Goal: Communication & Community: Answer question/provide support

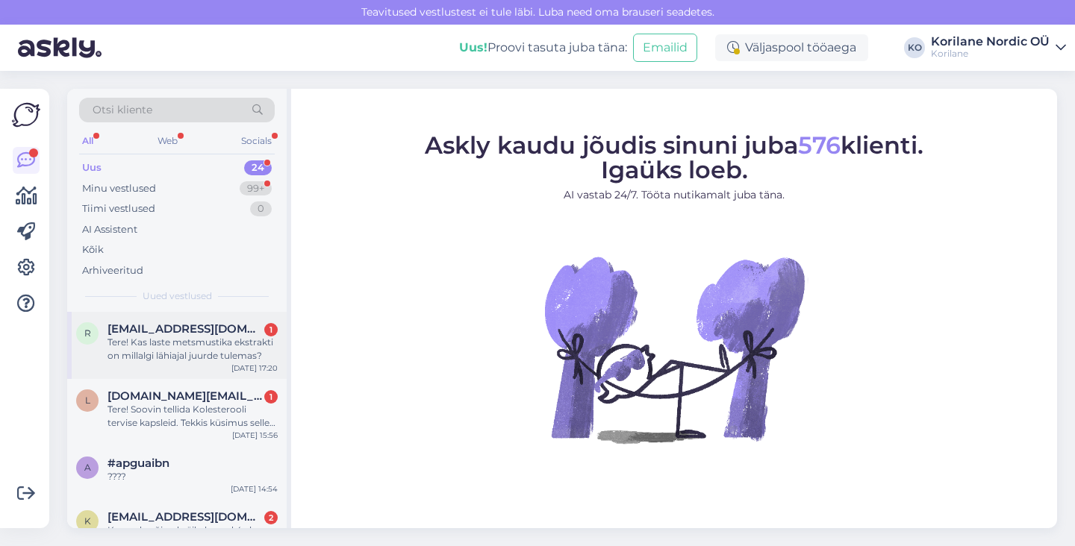
click at [191, 341] on div "Tere! Kas laste metsmustika ekstrakti on millalgi lähiajal juurde tulemas?" at bounding box center [193, 349] width 170 height 27
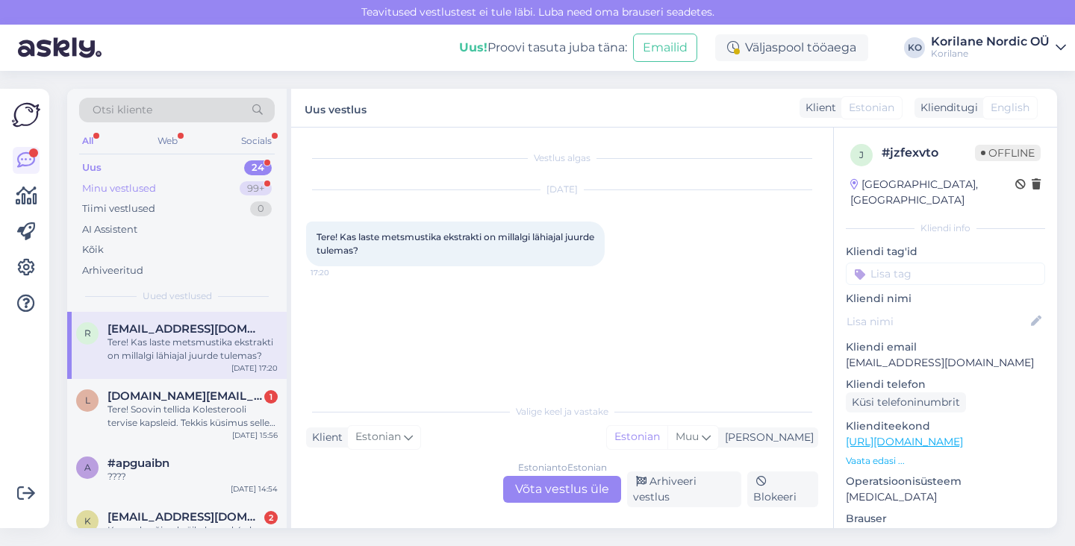
click at [161, 189] on div "Minu vestlused 99+" at bounding box center [177, 188] width 196 height 21
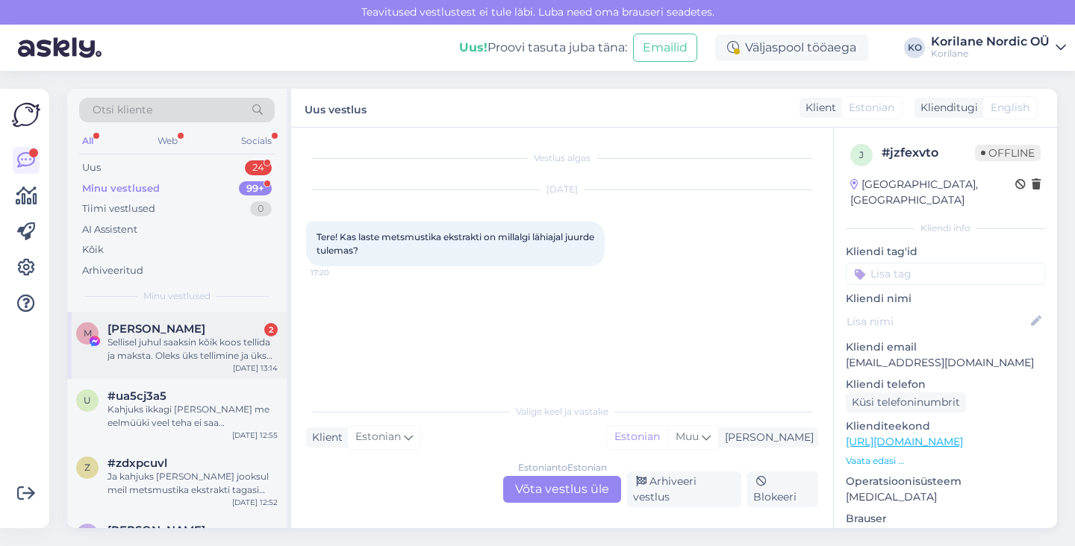
click at [155, 325] on span "[PERSON_NAME]" at bounding box center [157, 329] width 98 height 13
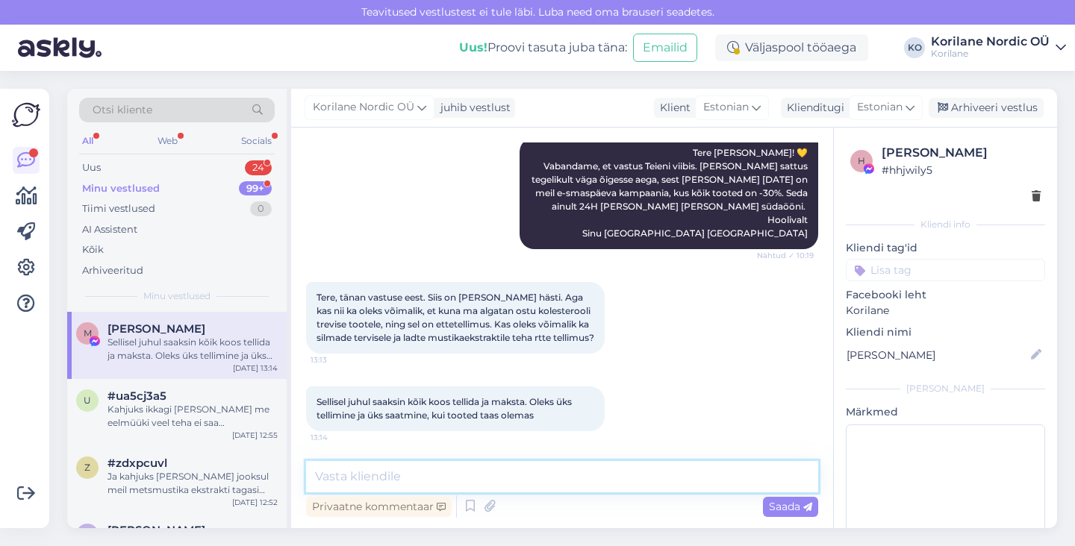
click at [464, 481] on textarea at bounding box center [562, 476] width 512 height 31
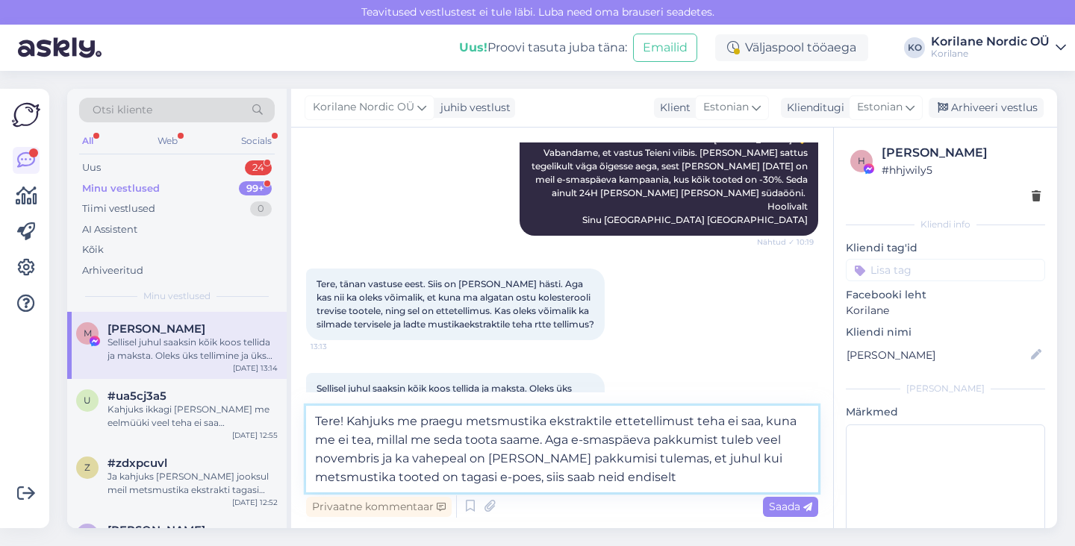
click at [411, 479] on textarea "Tere! Kahjuks me praegu metsmustika ekstraktile ettetellimust teha ei saa, kuna…" at bounding box center [562, 449] width 512 height 87
drag, startPoint x: 347, startPoint y: 419, endPoint x: 624, endPoint y: 511, distance: 291.8
click at [624, 511] on div "Tere! Kahjuks me praegu metsmustika ekstraktile ettetellimust teha ei saa, kuna…" at bounding box center [562, 463] width 512 height 115
paste textarea "Metsmustikaekstraktidele me praegu ettetellimust kahjuks avada ei saa, sest tee…"
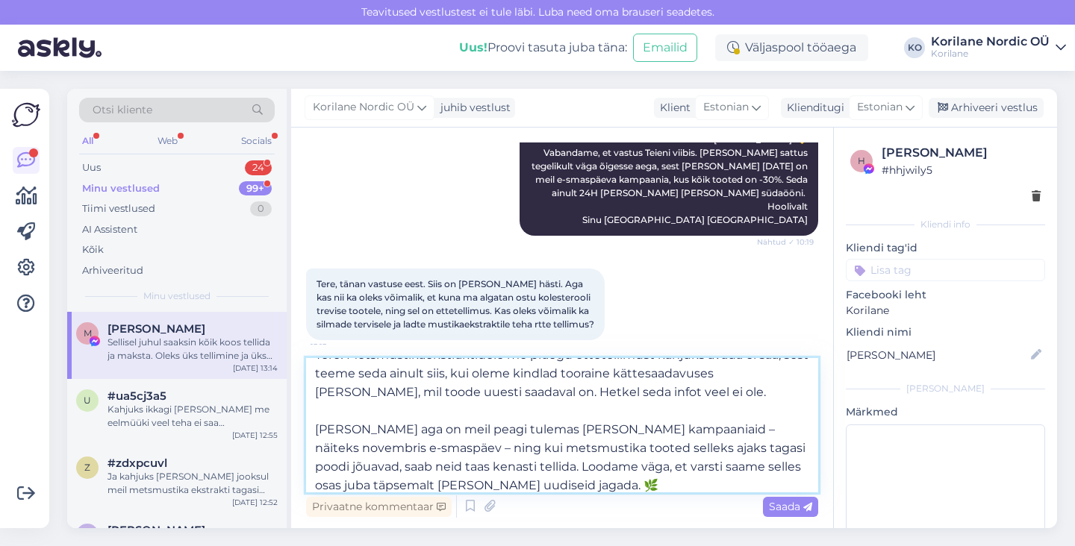
scroll to position [0, 0]
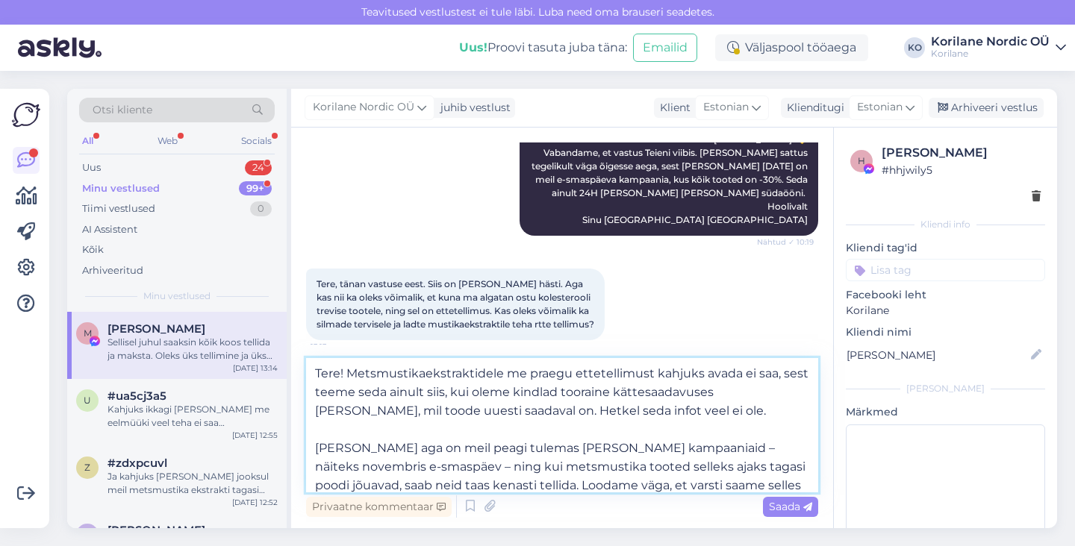
click at [428, 373] on textarea "Tere! Metsmustikaekstraktidele me praegu ettetellimust kahjuks avada ei saa, se…" at bounding box center [562, 425] width 512 height 134
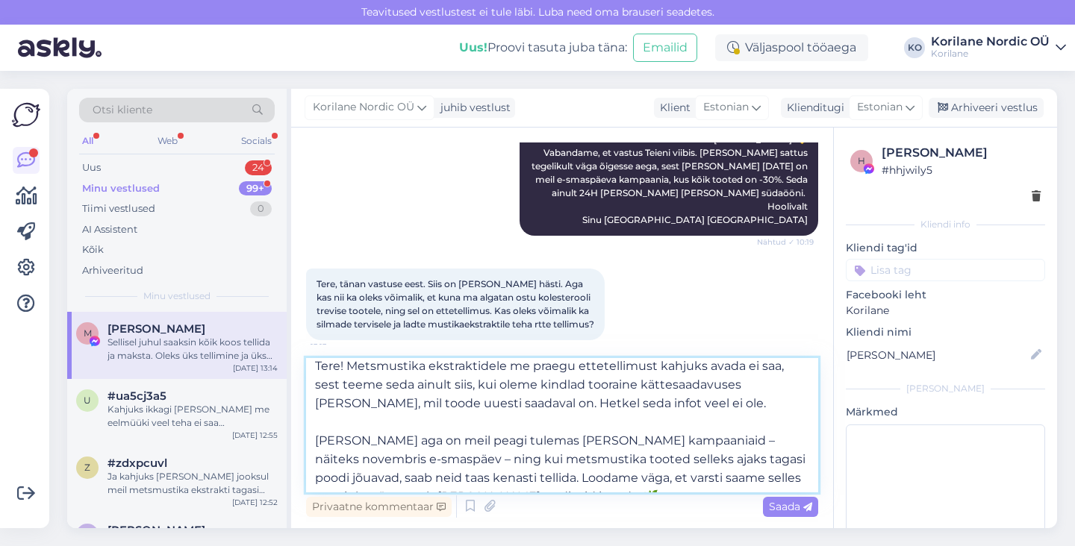
scroll to position [1, 0]
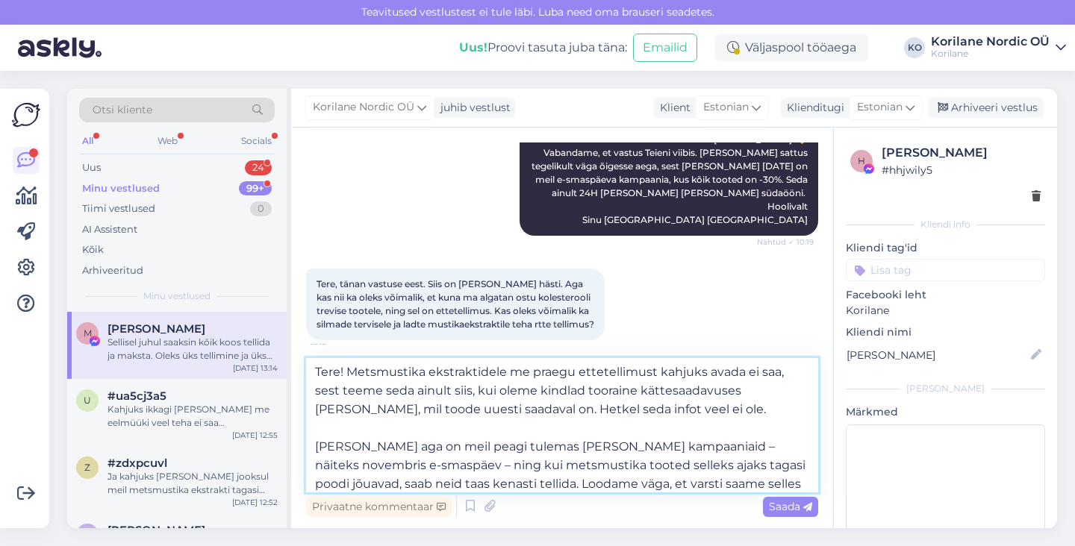
click at [317, 447] on textarea "Tere! Metsmustika ekstraktidele me praegu ettetellimust kahjuks avada ei saa, s…" at bounding box center [562, 425] width 512 height 134
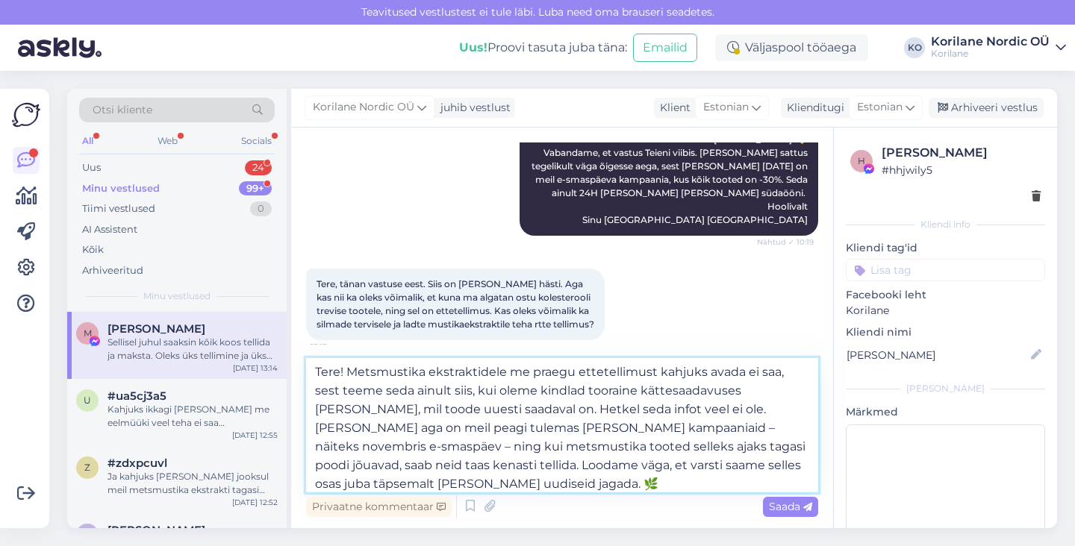
scroll to position [0, 0]
click at [485, 432] on textarea "Tere! Metsmustika ekstraktidele me praegu ettetellimust kahjuks avada ei saa, s…" at bounding box center [562, 425] width 512 height 134
click at [667, 429] on textarea "Tere! Metsmustika ekstraktidele me praegu ettetellimust kahjuks avada ei saa, s…" at bounding box center [562, 425] width 512 height 134
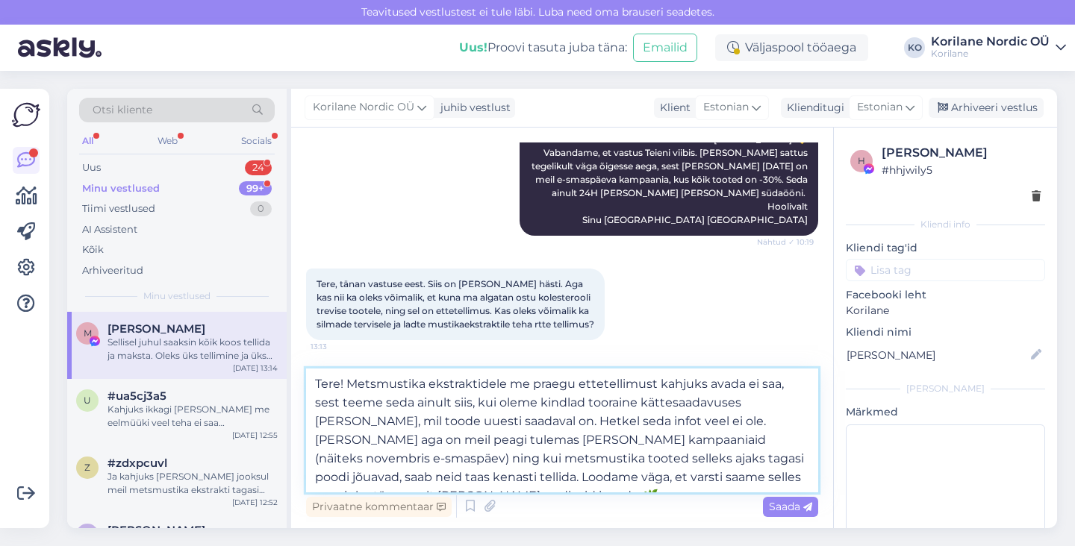
click at [530, 438] on textarea "Tere! Metsmustika ekstraktidele me praegu ettetellimust kahjuks avada ei saa, s…" at bounding box center [562, 431] width 512 height 124
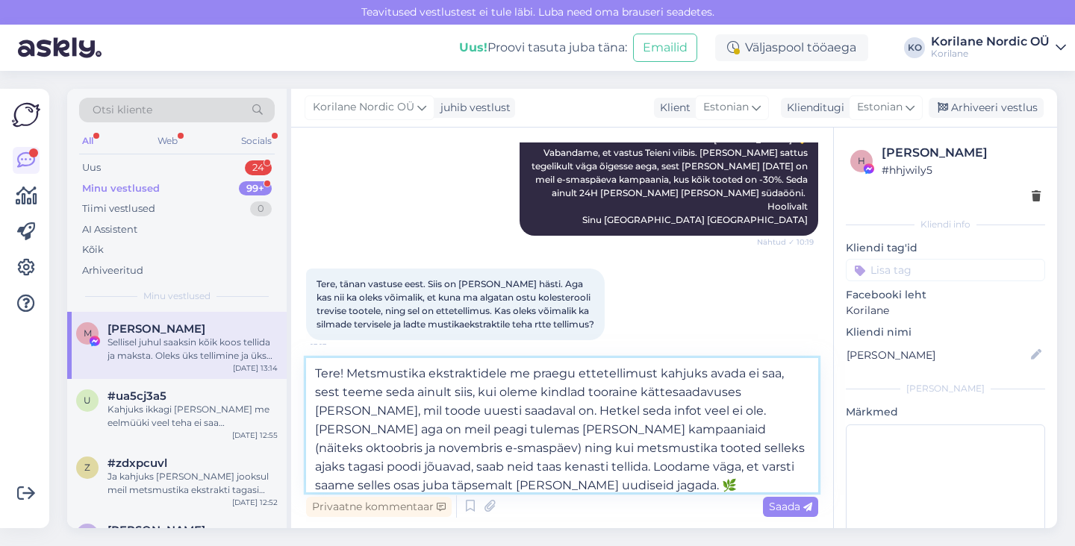
click at [585, 430] on textarea "Tere! Metsmustika ekstraktidele me praegu ettetellimust kahjuks avada ei saa, s…" at bounding box center [562, 425] width 512 height 134
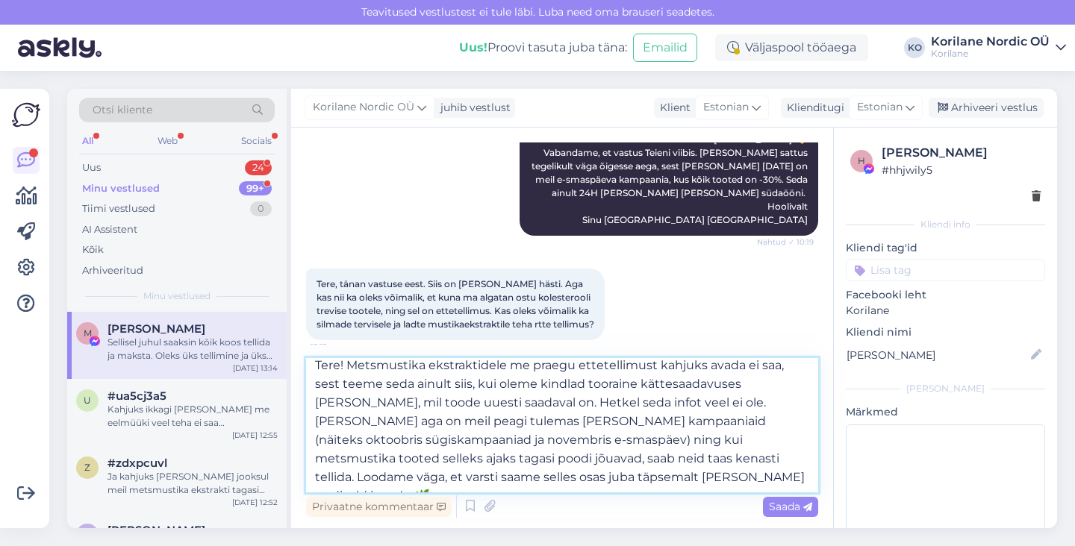
click at [482, 480] on textarea "Tere! Metsmustika ekstraktidele me praegu ettetellimust kahjuks avada ei saa, s…" at bounding box center [562, 425] width 512 height 134
type textarea "Tere! Metsmustika ekstraktidele me praegu ettetellimust kahjuks avada ei saa, s…"
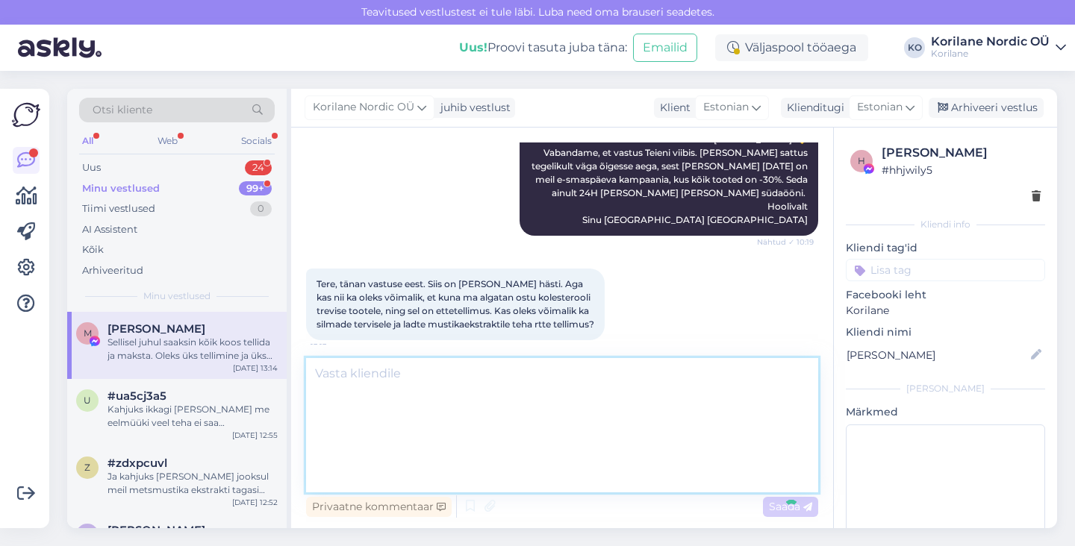
scroll to position [0, 0]
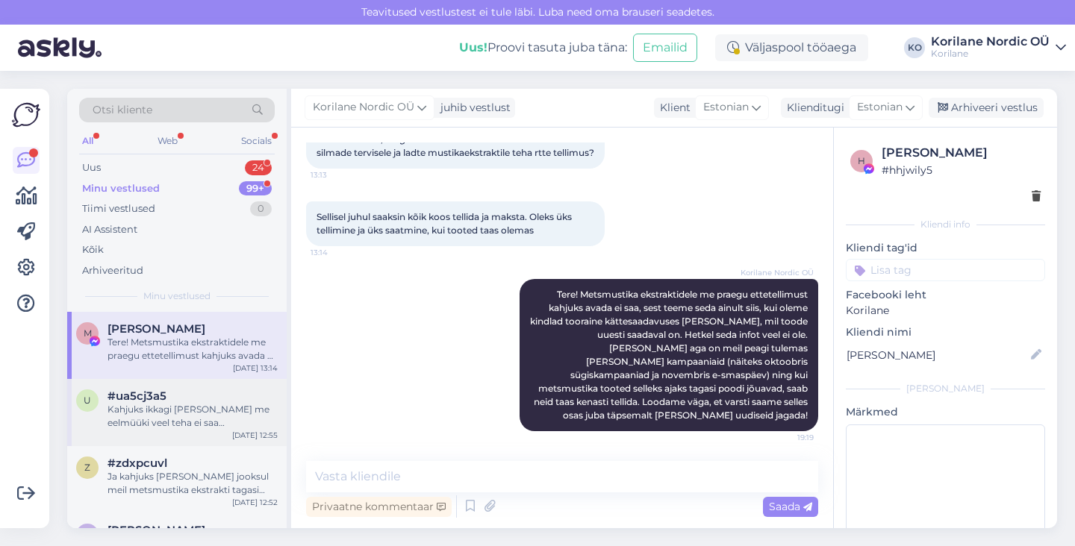
click at [173, 420] on div "Kahjuks ikkagi [PERSON_NAME] me eelmüüki veel teha ei saa metsmustika ekstrakti…" at bounding box center [193, 416] width 170 height 27
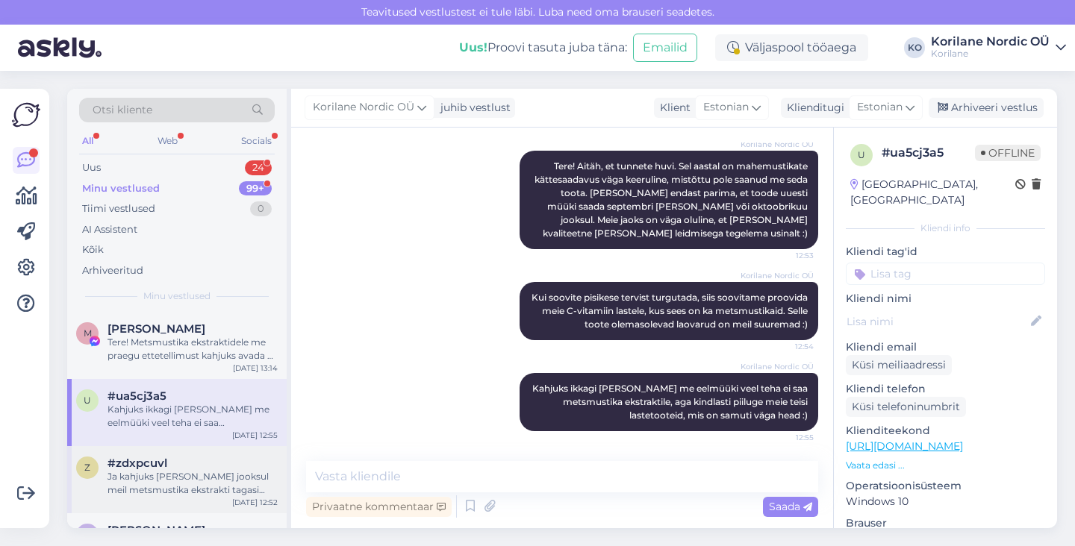
click at [173, 487] on div "Ja kahjuks [PERSON_NAME] jooksul meil metsmustika ekstrakti tagasi müüki [PERSO…" at bounding box center [193, 483] width 170 height 27
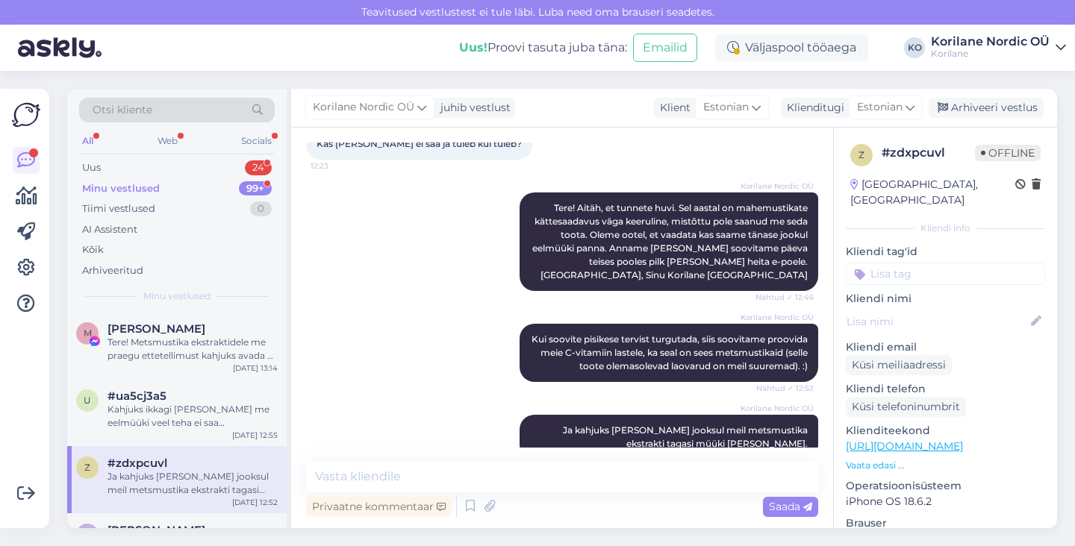
scroll to position [106, 0]
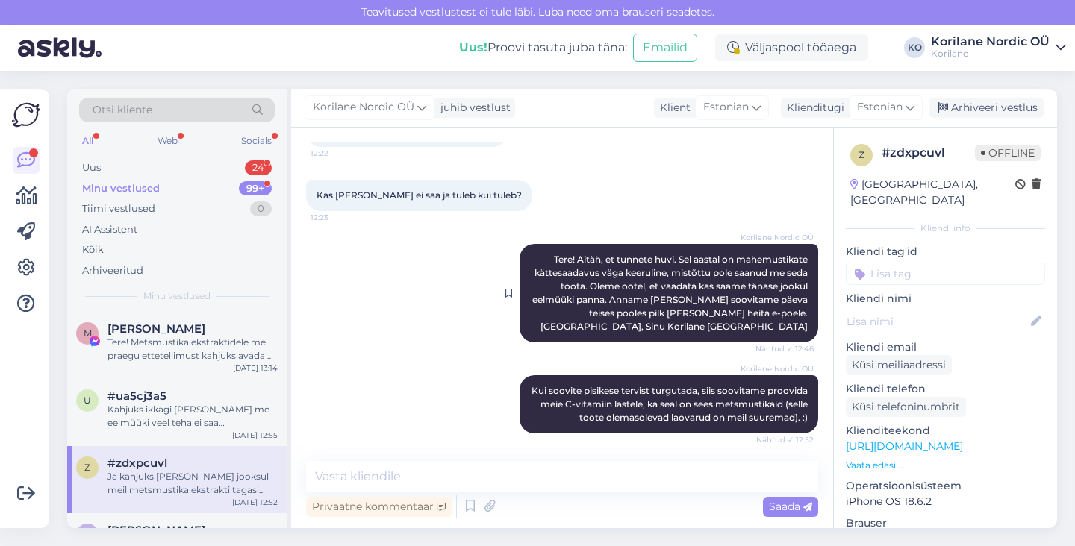
click at [573, 276] on span "Tere! Aitäh, et tunnete huvi. Sel aastal on mahemustikate kättesaadavus väga ke…" at bounding box center [671, 293] width 278 height 78
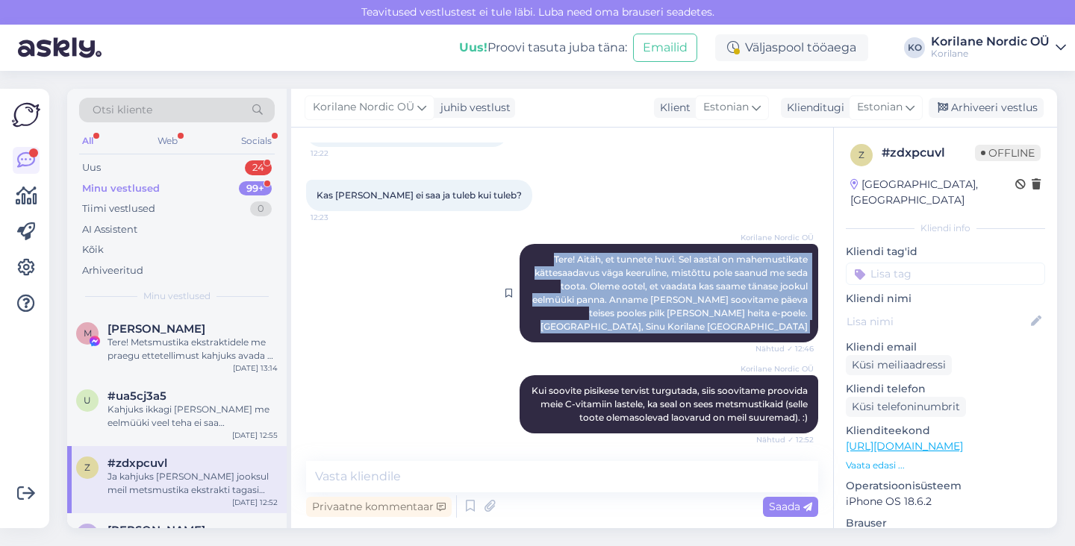
click at [573, 276] on span "Tere! Aitäh, et tunnete huvi. Sel aastal on mahemustikate kättesaadavus väga ke…" at bounding box center [671, 293] width 278 height 78
copy div "Tere! Aitäh, et tunnete huvi. Sel aastal on mahemustikate kättesaadavus väga ke…"
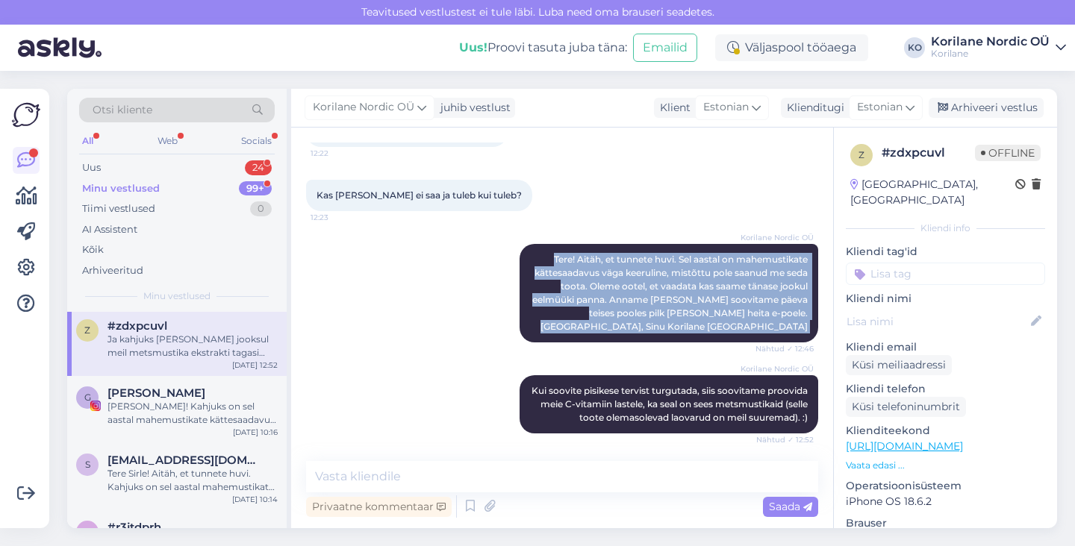
scroll to position [0, 0]
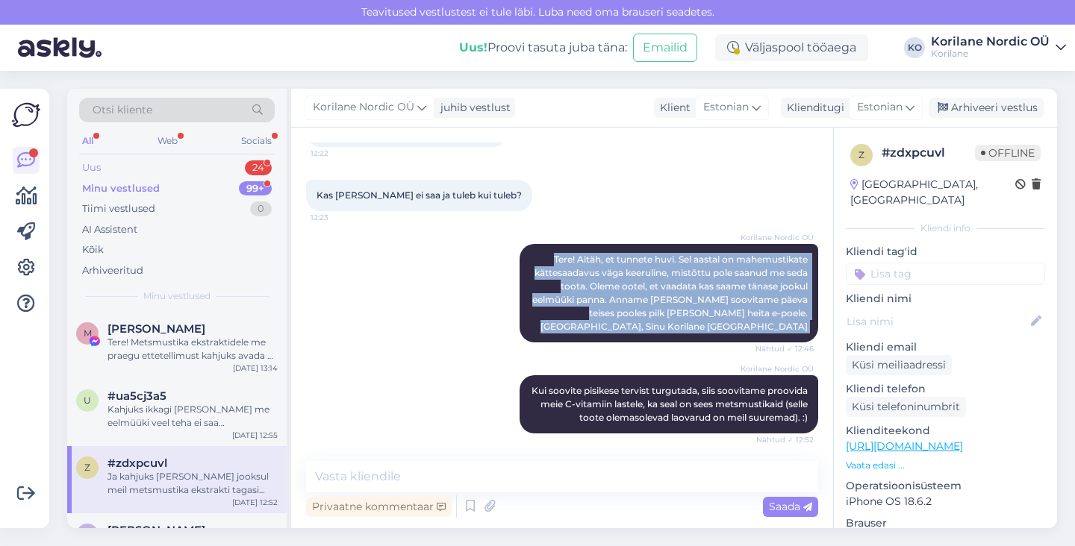
click at [146, 169] on div "Uus 24" at bounding box center [177, 168] width 196 height 21
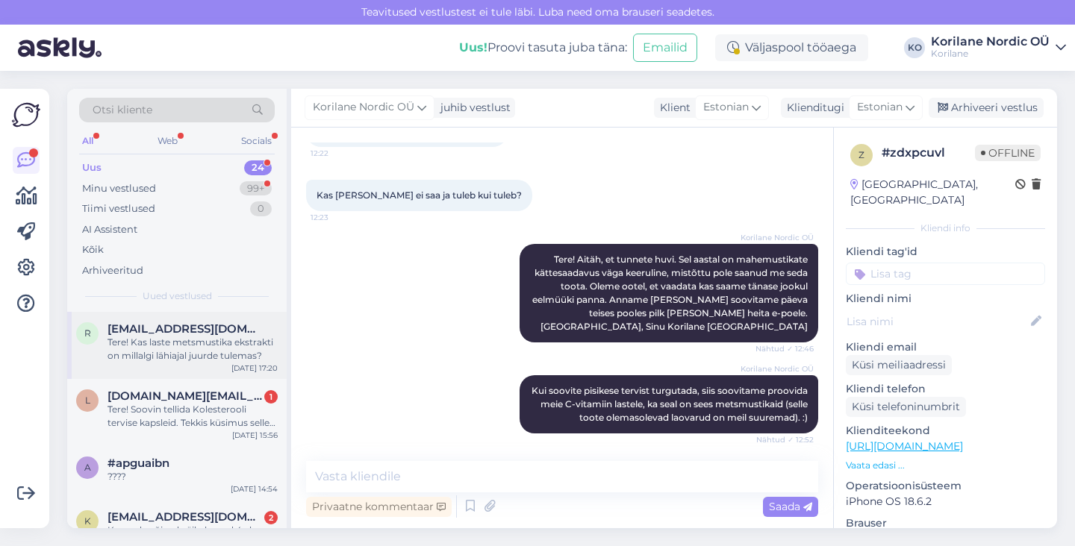
click at [161, 358] on div "Tere! Kas laste metsmustika ekstrakti on millalgi lähiajal juurde tulemas?" at bounding box center [193, 349] width 170 height 27
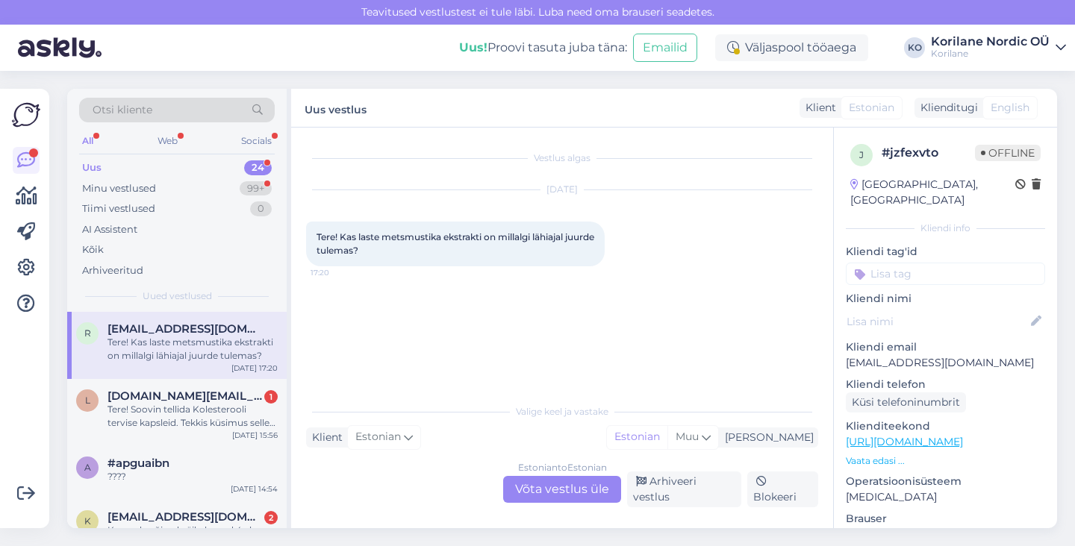
click at [545, 489] on div "Estonian to Estonian Võta vestlus üle" at bounding box center [562, 489] width 118 height 27
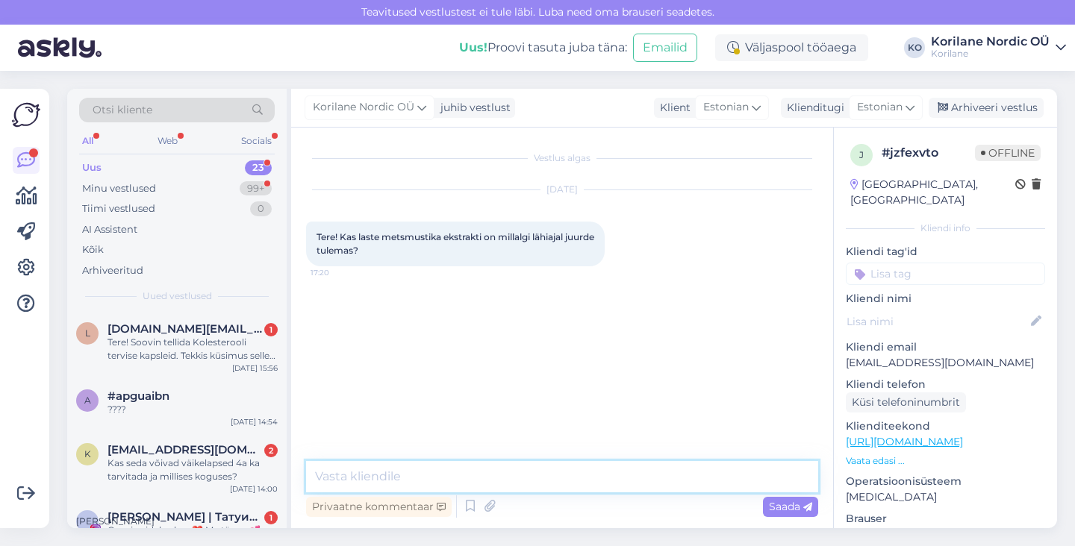
click at [455, 476] on textarea at bounding box center [562, 476] width 512 height 31
paste textarea "Tere! Aitäh, et tunnete huvi. Sel aastal on mahemustikate kättesaadavus väga ke…"
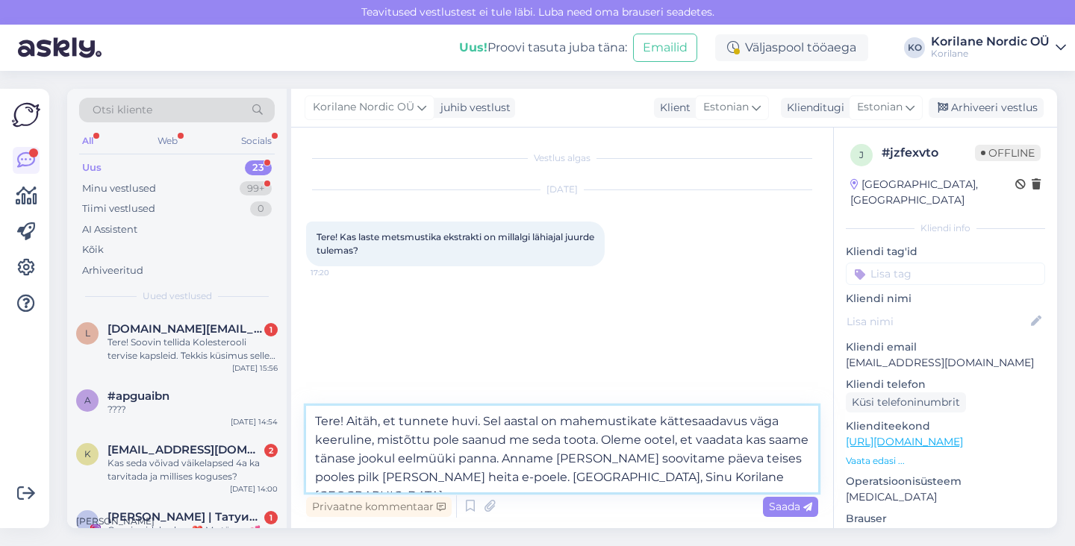
drag, startPoint x: 604, startPoint y: 439, endPoint x: 459, endPoint y: 478, distance: 149.9
click at [459, 478] on textarea "Tere! Aitäh, et tunnete huvi. Sel aastal on mahemustikate kättesaadavus väga ke…" at bounding box center [562, 449] width 512 height 87
type textarea "Tere! Aitäh, et tunnete huvi. Sel aastal on mahemustikate kättesaadavus väga ke…"
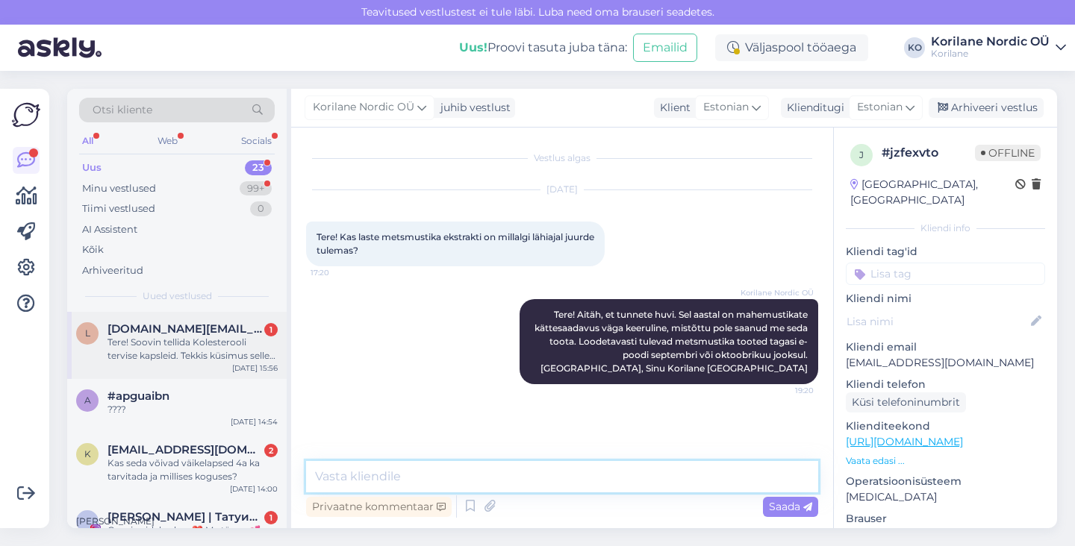
scroll to position [1, 0]
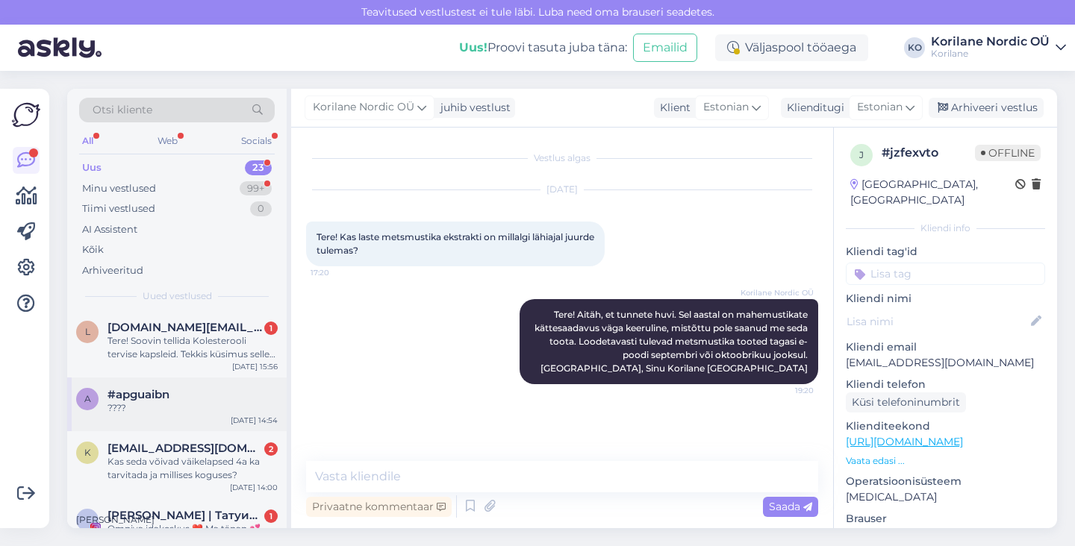
click at [170, 402] on div "????" at bounding box center [193, 408] width 170 height 13
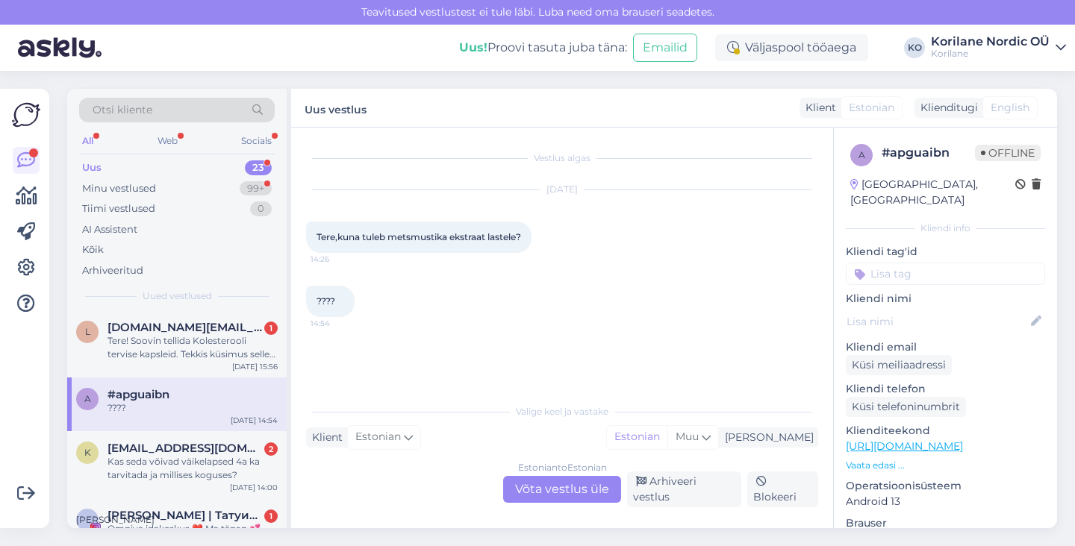
click at [550, 488] on div "Estonian to Estonian Võta vestlus üle" at bounding box center [562, 489] width 118 height 27
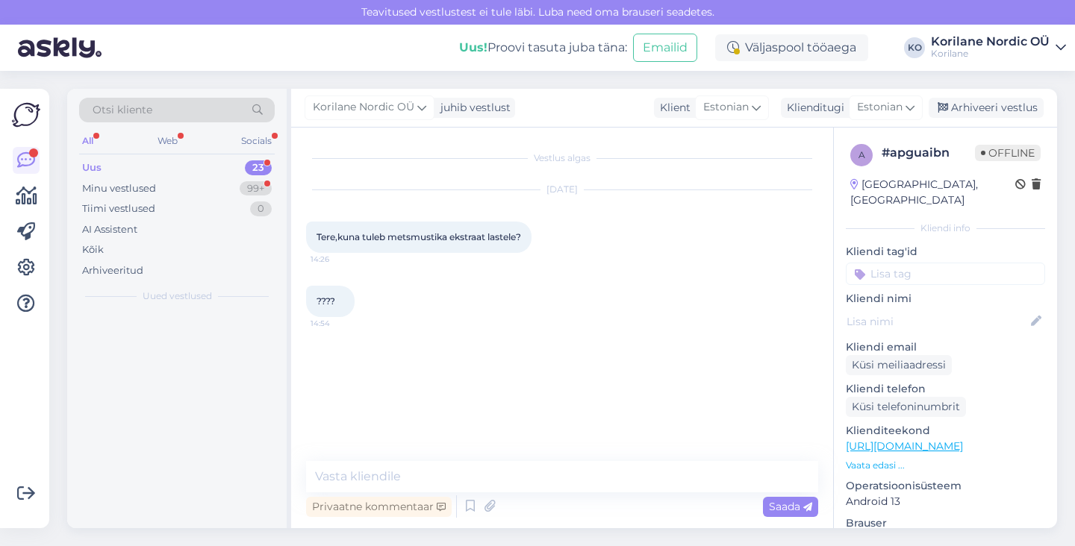
scroll to position [0, 0]
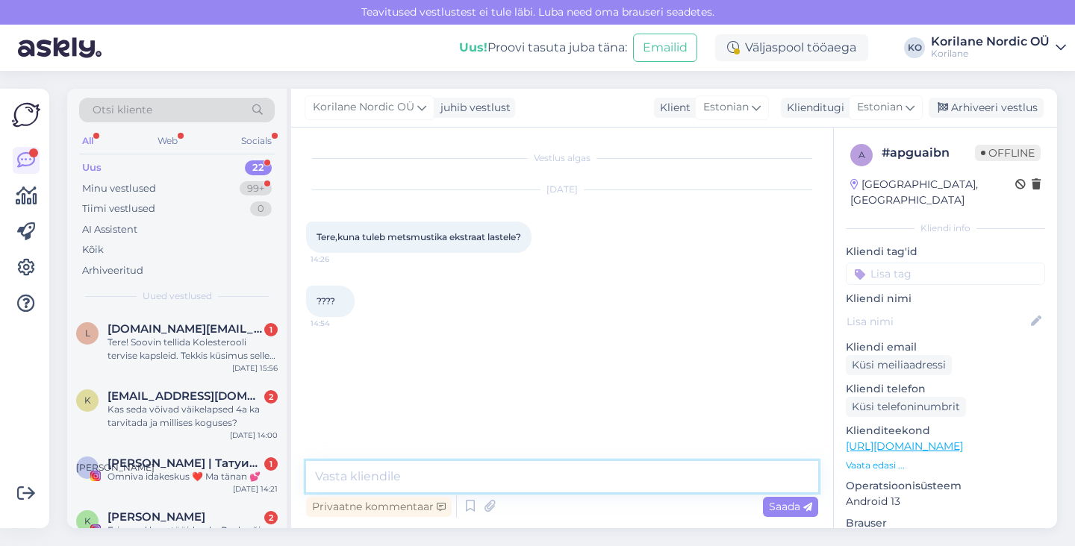
click at [430, 480] on textarea at bounding box center [562, 476] width 512 height 31
paste textarea "Tere! Aitäh, et tunnete huvi. Sel aastal on mahemustikate kättesaadavus väga ke…"
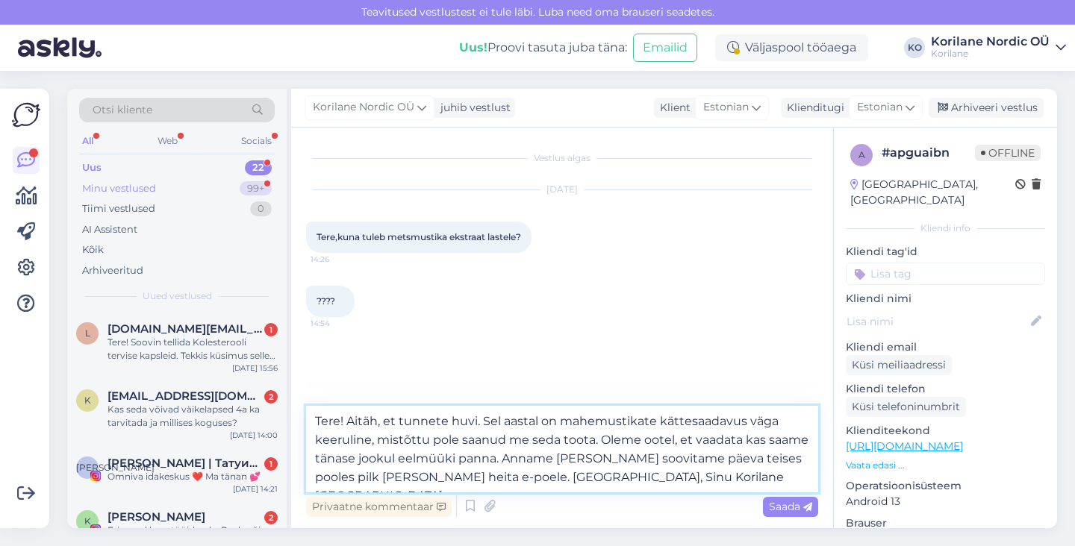
type textarea "Tere! Aitäh, et tunnete huvi. Sel aastal on mahemustikate kättesaadavus väga ke…"
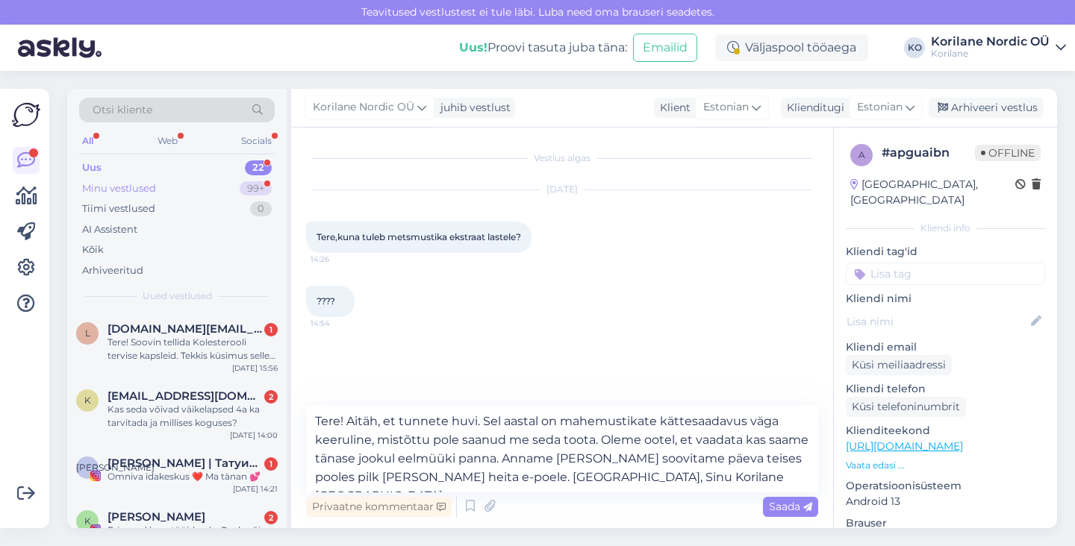
click at [172, 182] on div "Minu vestlused 99+" at bounding box center [177, 188] width 196 height 21
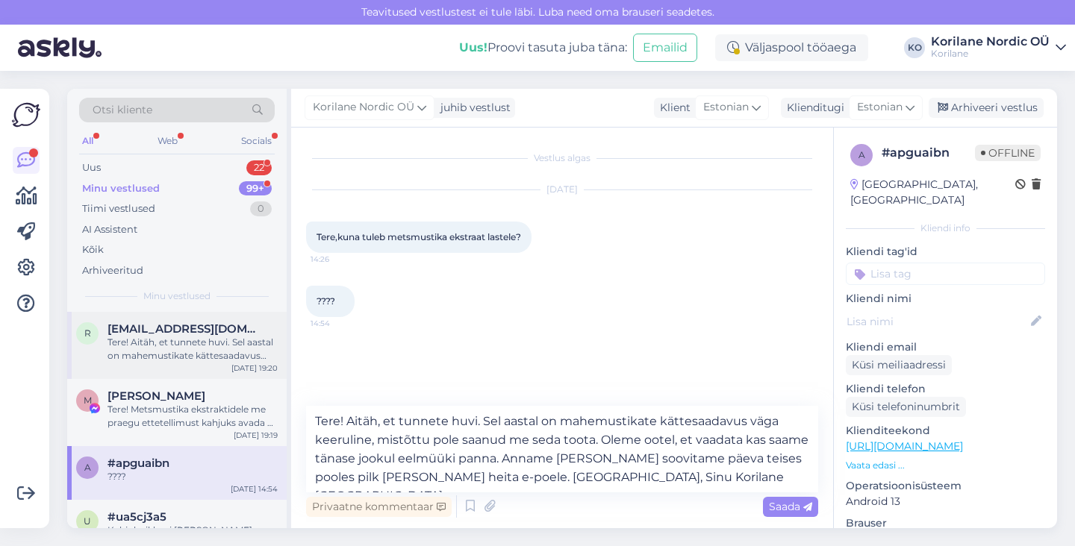
click at [199, 329] on span "[EMAIL_ADDRESS][DOMAIN_NAME]" at bounding box center [185, 329] width 155 height 13
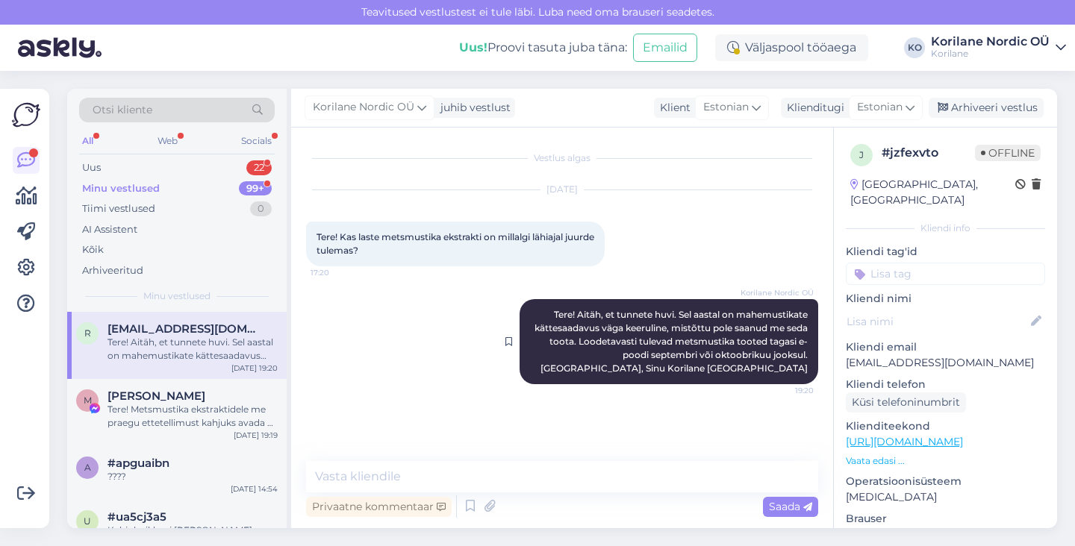
click at [566, 315] on span "Tere! Aitäh, et tunnete huvi. Sel aastal on mahemustikate kättesaadavus väga ke…" at bounding box center [672, 341] width 275 height 65
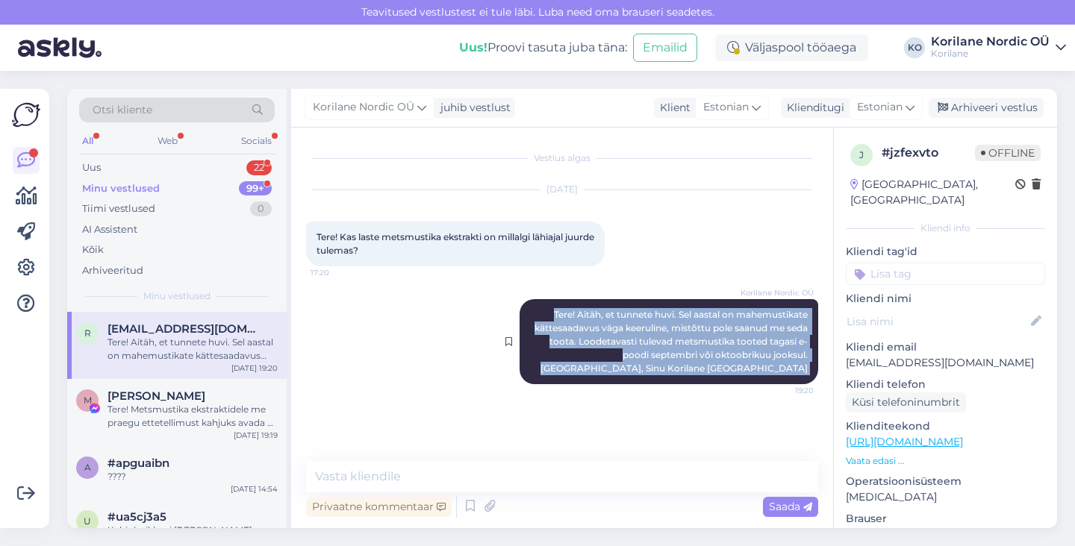
click at [566, 315] on span "Tere! Aitäh, et tunnete huvi. Sel aastal on mahemustikate kättesaadavus väga ke…" at bounding box center [672, 341] width 275 height 65
copy div "Tere! Aitäh, et tunnete huvi. Sel aastal on mahemustikate kättesaadavus väga ke…"
click at [130, 163] on div "Uus 22" at bounding box center [177, 168] width 196 height 21
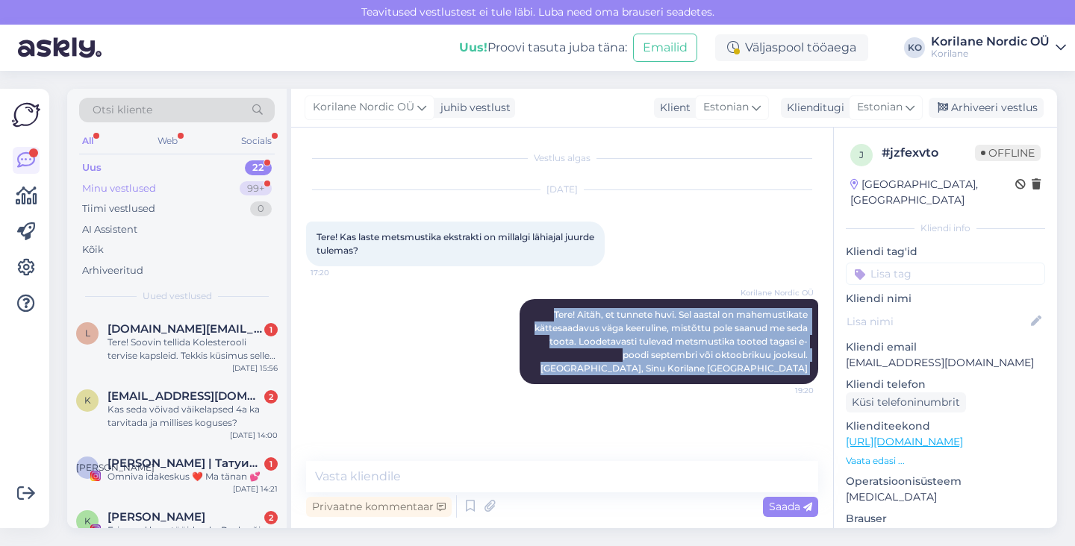
click at [158, 189] on div "Minu vestlused 99+" at bounding box center [177, 188] width 196 height 21
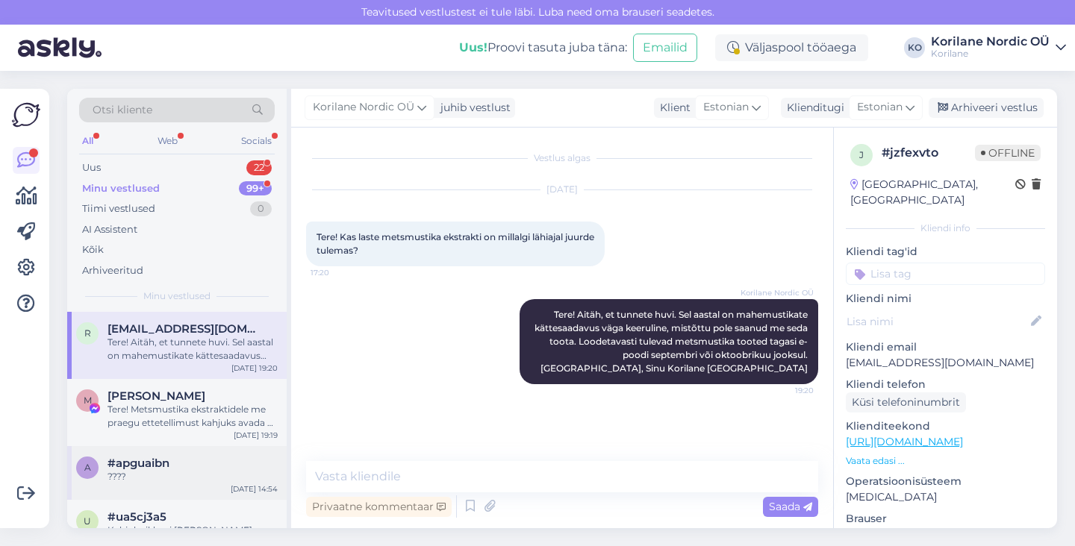
click at [160, 479] on div "????" at bounding box center [193, 476] width 170 height 13
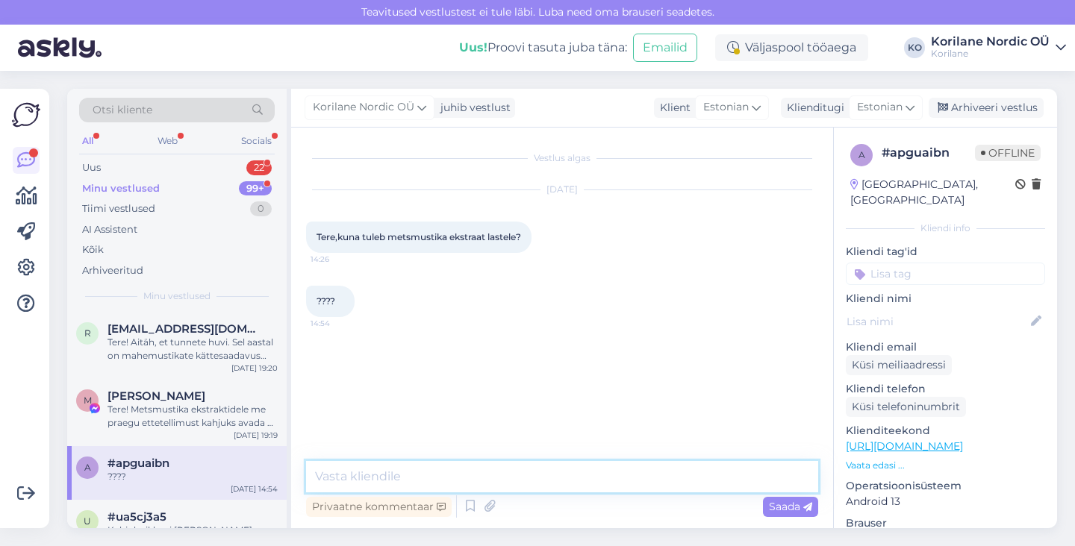
click at [379, 473] on textarea at bounding box center [562, 476] width 512 height 31
paste textarea "Tere! Aitäh, et tunnete huvi. Sel aastal on mahemustikate kättesaadavus väga ke…"
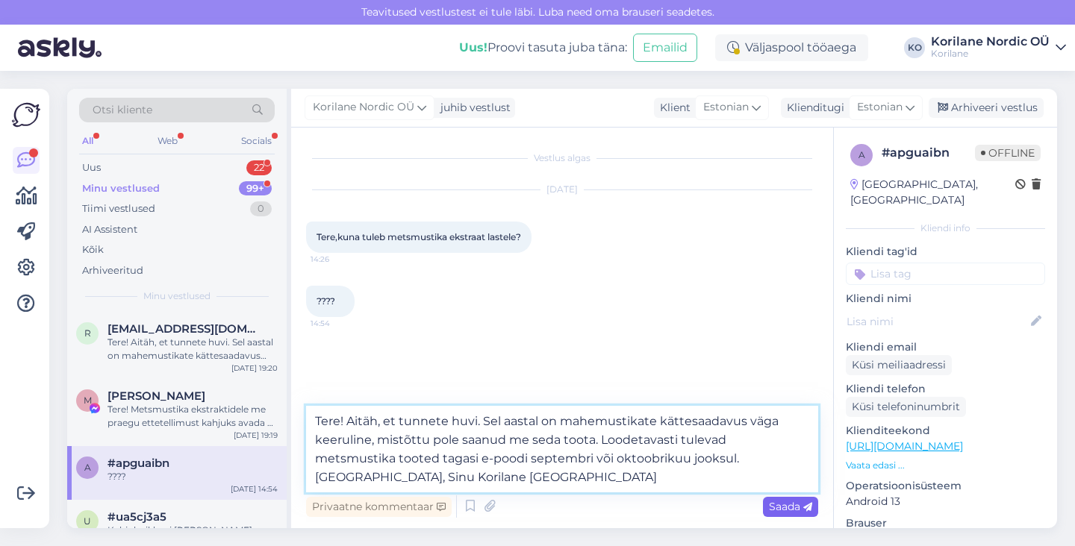
type textarea "Tere! Aitäh, et tunnete huvi. Sel aastal on mahemustikate kättesaadavus väga ke…"
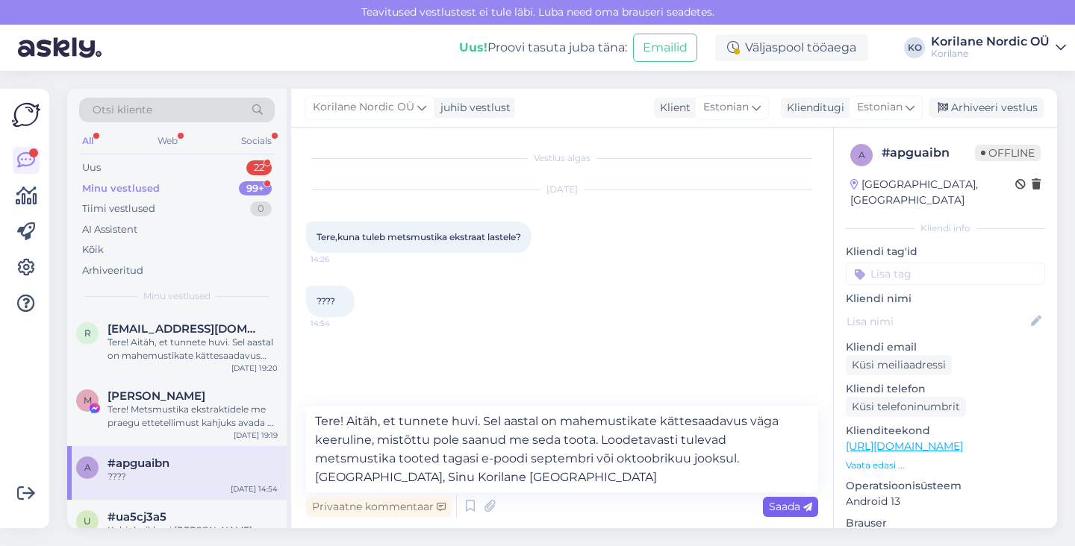
click at [781, 507] on span "Saada" at bounding box center [790, 506] width 43 height 13
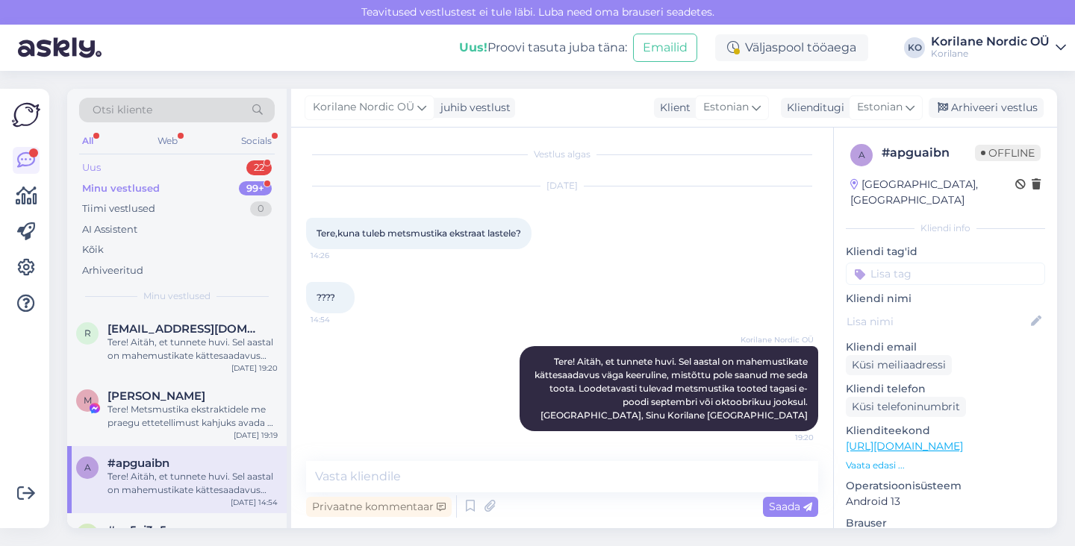
click at [119, 167] on div "Uus 22" at bounding box center [177, 168] width 196 height 21
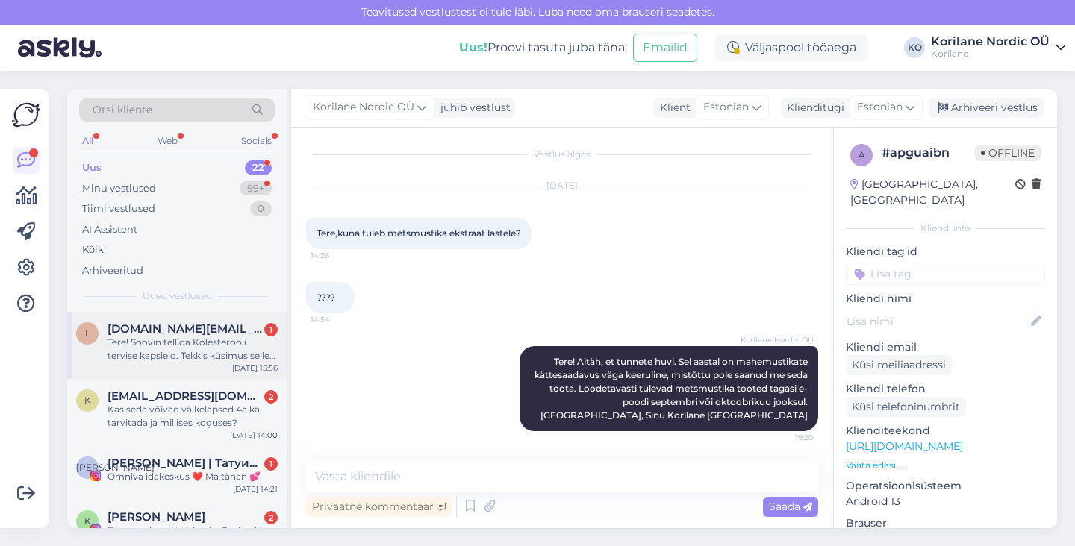
click at [141, 330] on span "[DOMAIN_NAME][EMAIL_ADDRESS][DOMAIN_NAME]" at bounding box center [185, 329] width 155 height 13
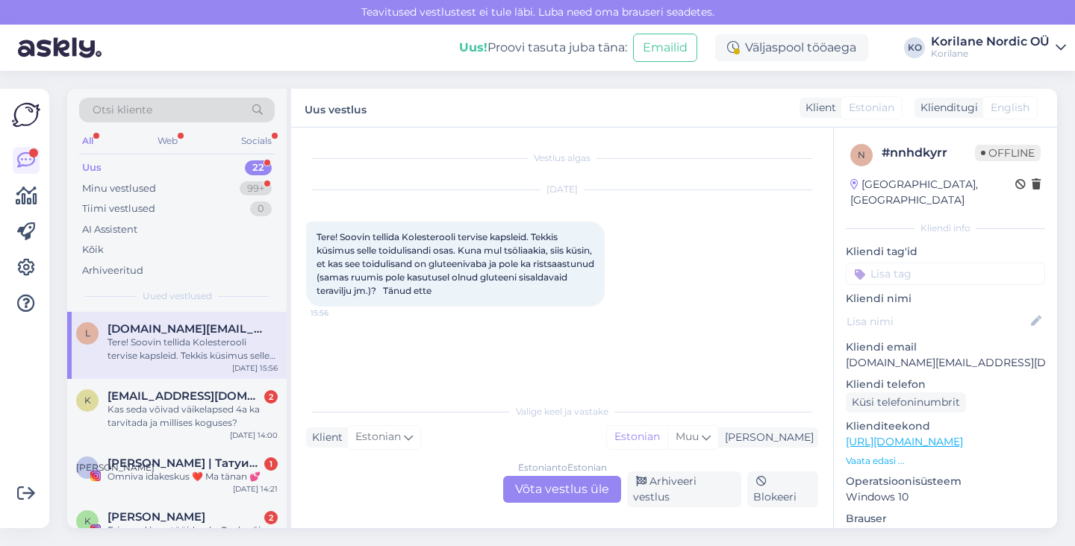
click at [567, 490] on div "Estonian to Estonian Võta vestlus üle" at bounding box center [562, 489] width 118 height 27
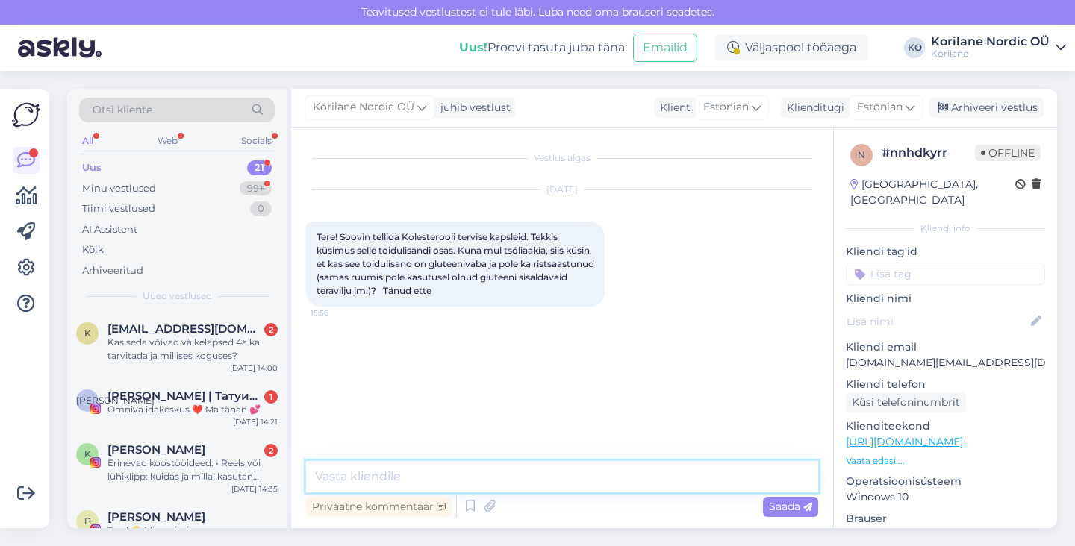
click at [482, 487] on textarea at bounding box center [562, 476] width 512 height 31
paste textarea "Tere! Aitäh küsimuse eest ja hea meel, et tunnete huvi meie Kolesterooli Tervis…"
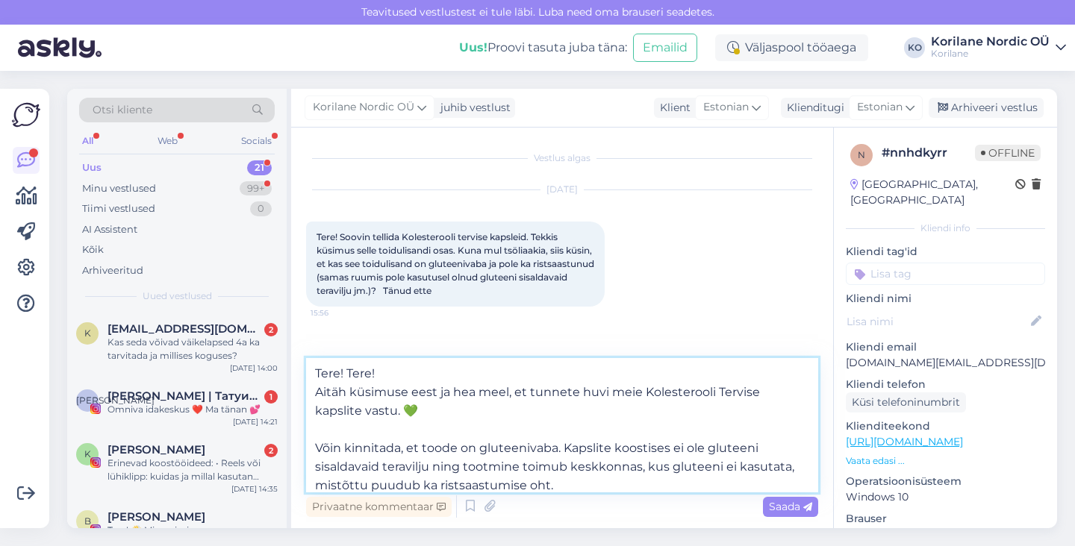
drag, startPoint x: 395, startPoint y: 370, endPoint x: 347, endPoint y: 372, distance: 47.8
click at [347, 372] on textarea "Tere! Tere! Aitäh küsimuse eest ja hea meel, et tunnete huvi meie Kolesterooli …" at bounding box center [562, 425] width 512 height 134
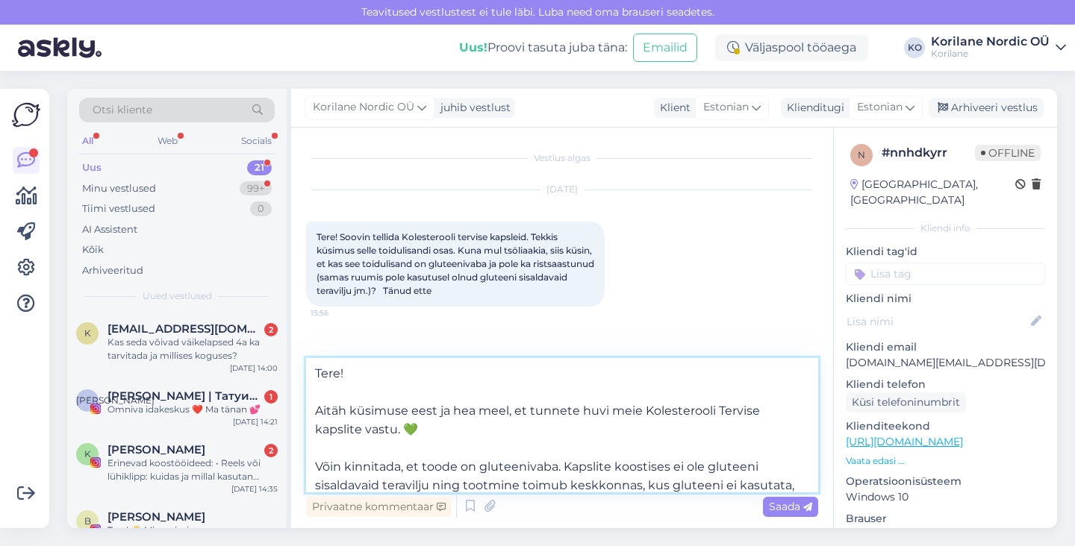
scroll to position [20, 0]
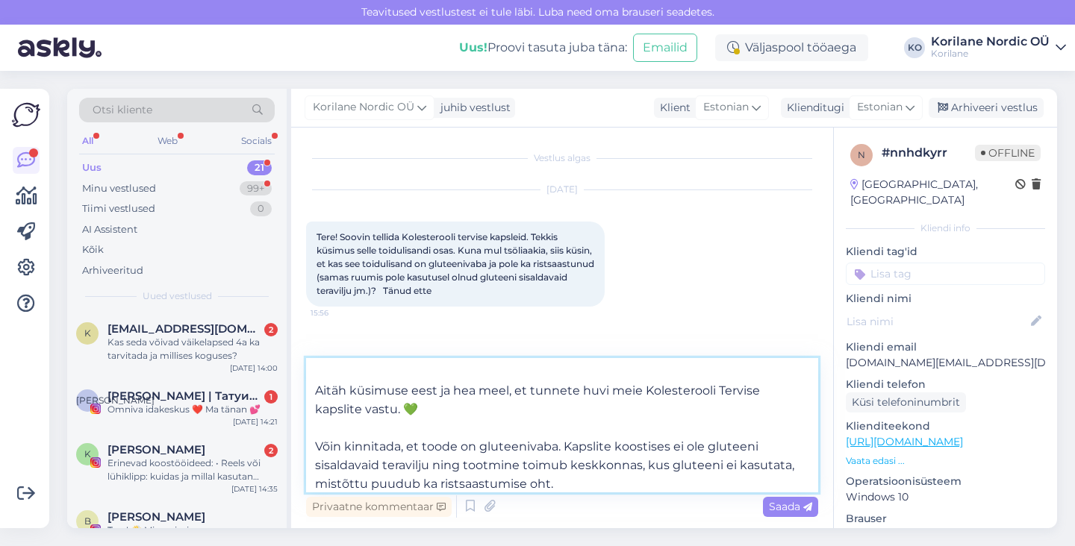
click at [423, 408] on textarea "Tere! Aitäh küsimuse eest ja hea meel, et tunnete huvi meie Kolesterooli Tervis…" at bounding box center [562, 425] width 512 height 134
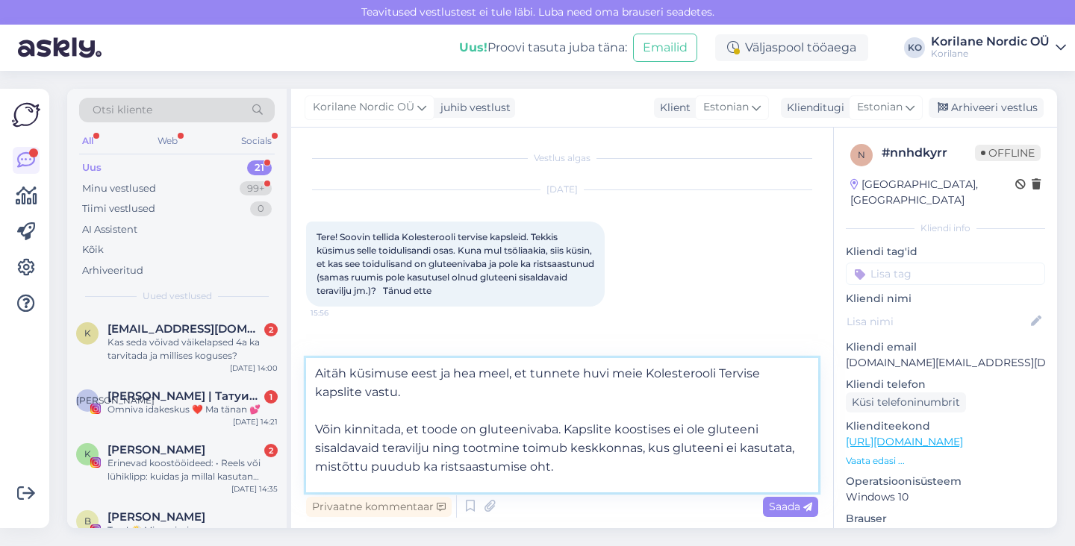
click at [314, 428] on textarea "Tere! Aitäh küsimuse eest ja hea meel, et tunnete huvi meie Kolesterooli Tervis…" at bounding box center [562, 425] width 512 height 134
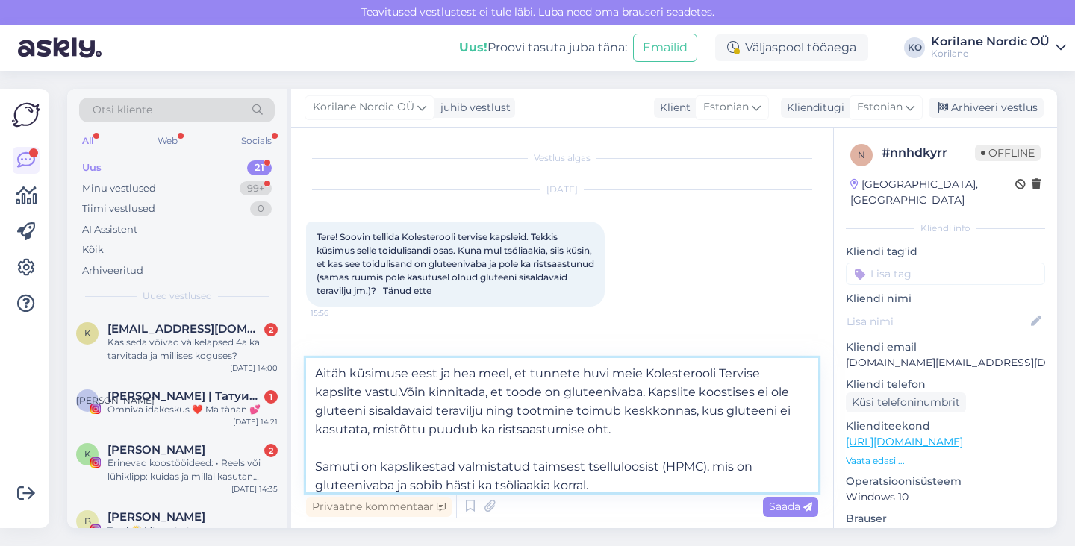
scroll to position [19, 0]
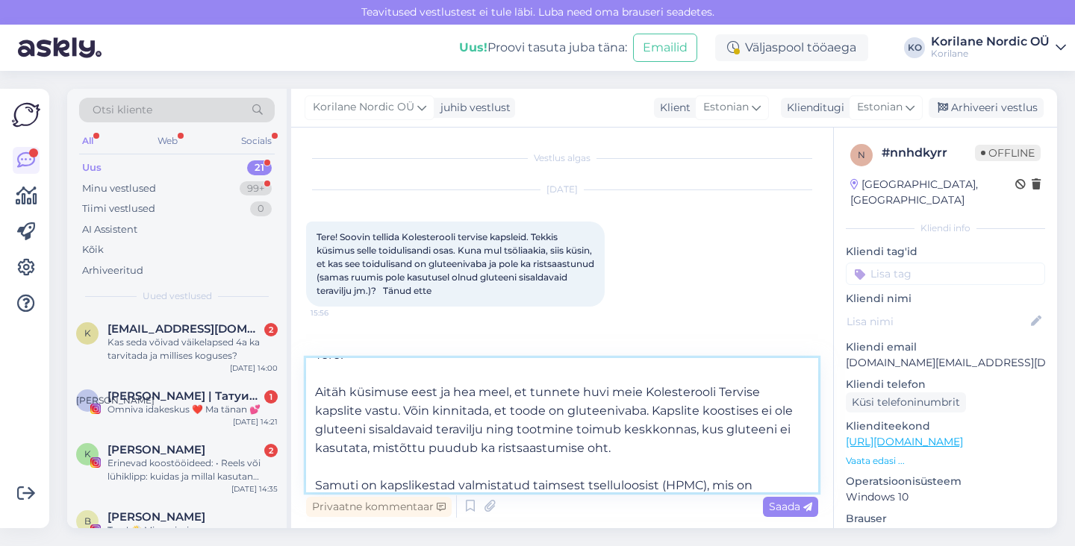
click at [379, 408] on textarea "Tere! Aitäh küsimuse eest ja hea meel, et tunnete huvi meie Kolesterooli Tervis…" at bounding box center [562, 425] width 512 height 134
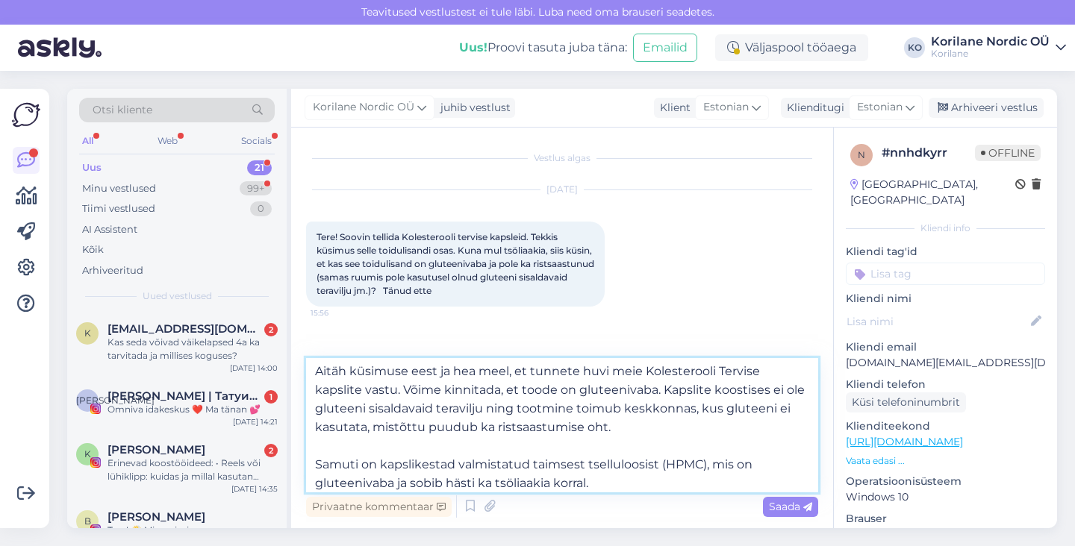
scroll to position [83, 0]
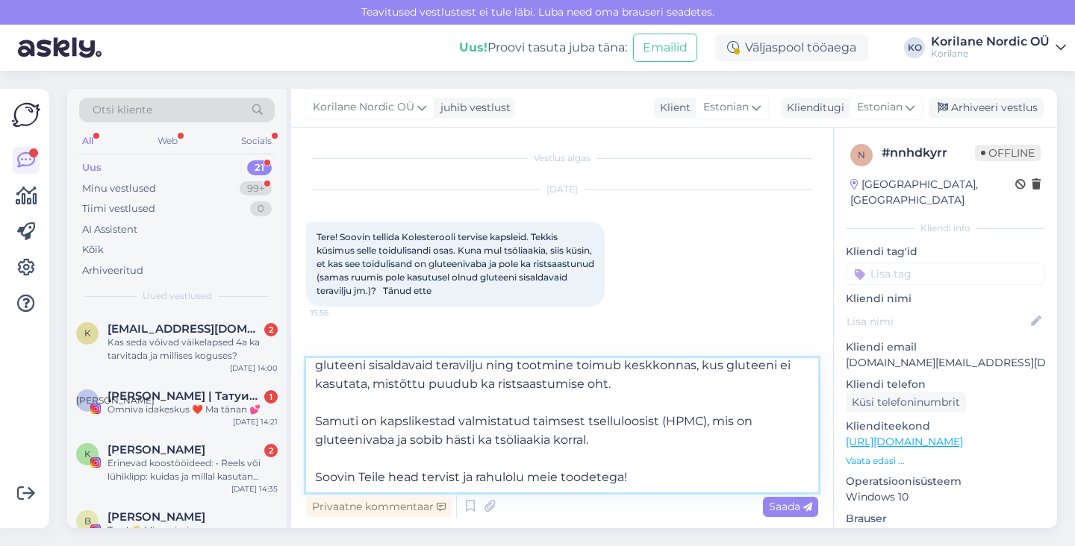
click at [317, 422] on textarea "Tere! Aitäh küsimuse eest ja hea meel, et tunnete huvi meie Kolesterooli Tervis…" at bounding box center [562, 425] width 512 height 134
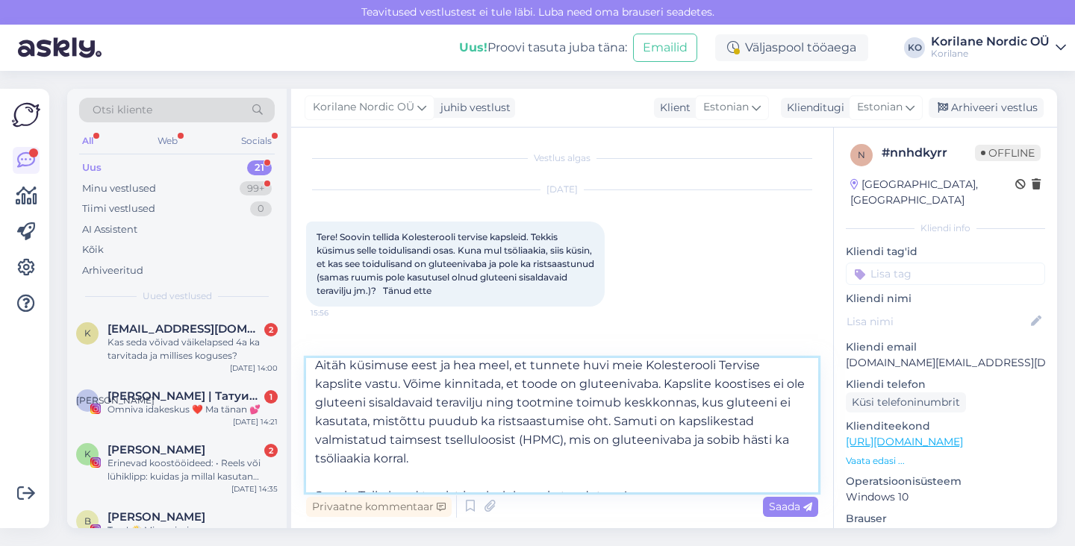
scroll to position [64, 0]
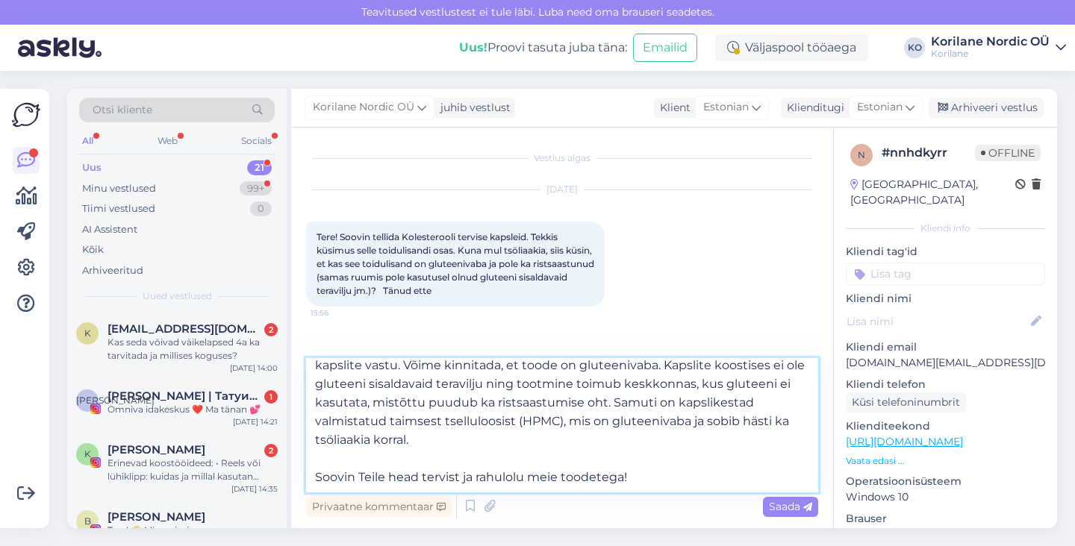
click at [656, 477] on textarea "Tere! Aitäh küsimuse eest ja hea meel, et tunnete huvi meie Kolesterooli Tervis…" at bounding box center [562, 425] width 512 height 134
click at [357, 480] on textarea "Tere! Aitäh küsimuse eest ja hea meel, et tunnete huvi meie Kolesterooli Tervis…" at bounding box center [562, 425] width 512 height 134
click at [675, 483] on textarea "Tere! Aitäh küsimuse eest ja hea meel, et tunnete huvi meie Kolesterooli Tervis…" at bounding box center [562, 425] width 512 height 134
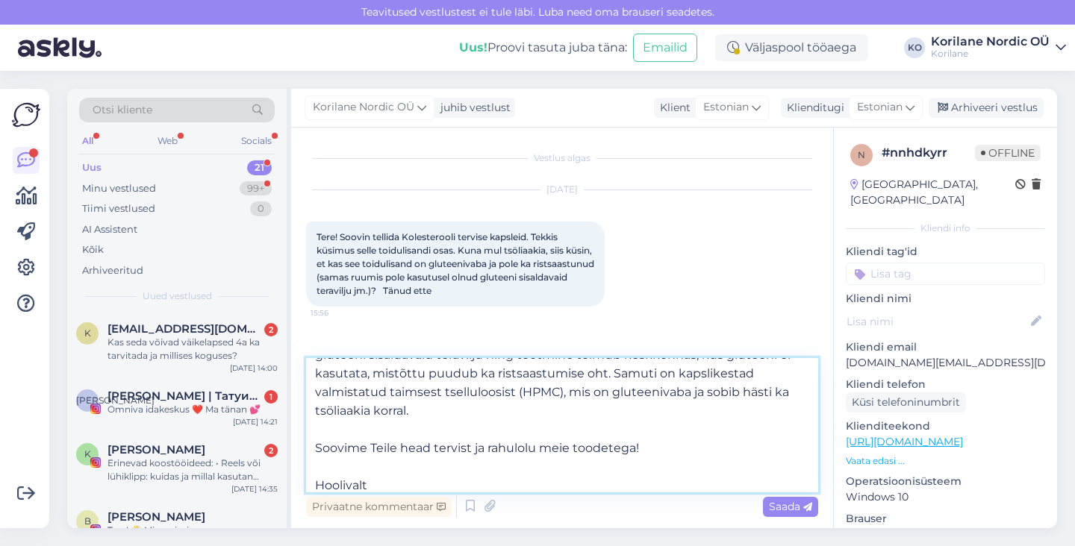
scroll to position [112, 0]
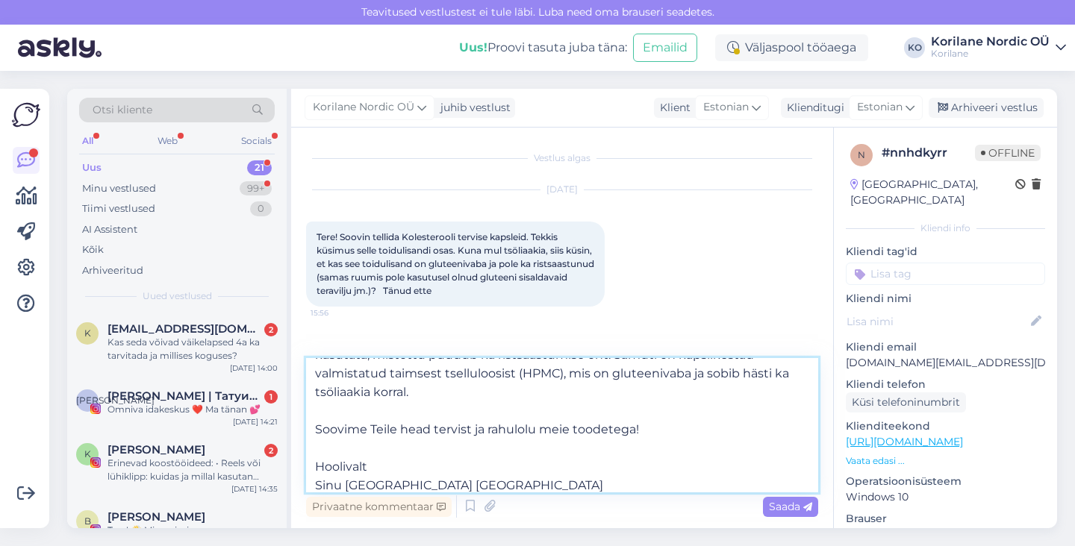
type textarea "Tere! Aitäh küsimuse eest ja hea meel, et tunnete huvi meie Kolesterooli Tervis…"
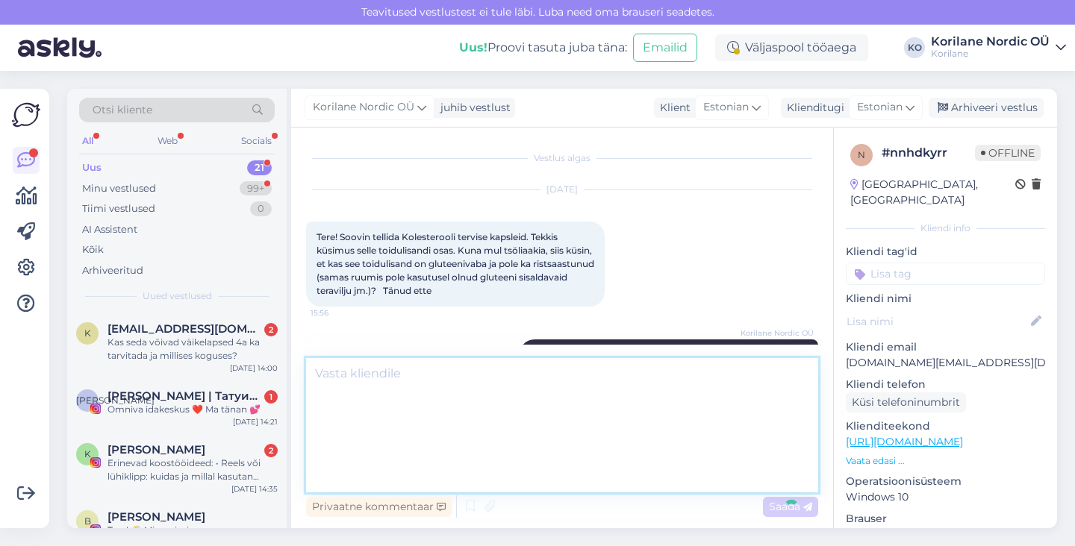
scroll to position [0, 0]
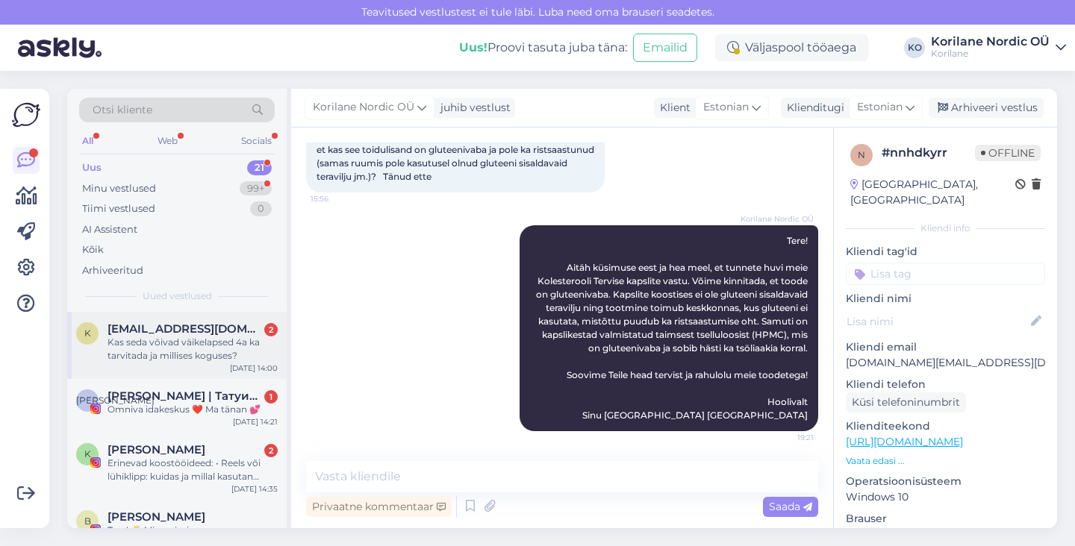
click at [164, 348] on div "Kas seda võivad väikelapsed 4a ka tarvitada ja millises koguses?" at bounding box center [193, 349] width 170 height 27
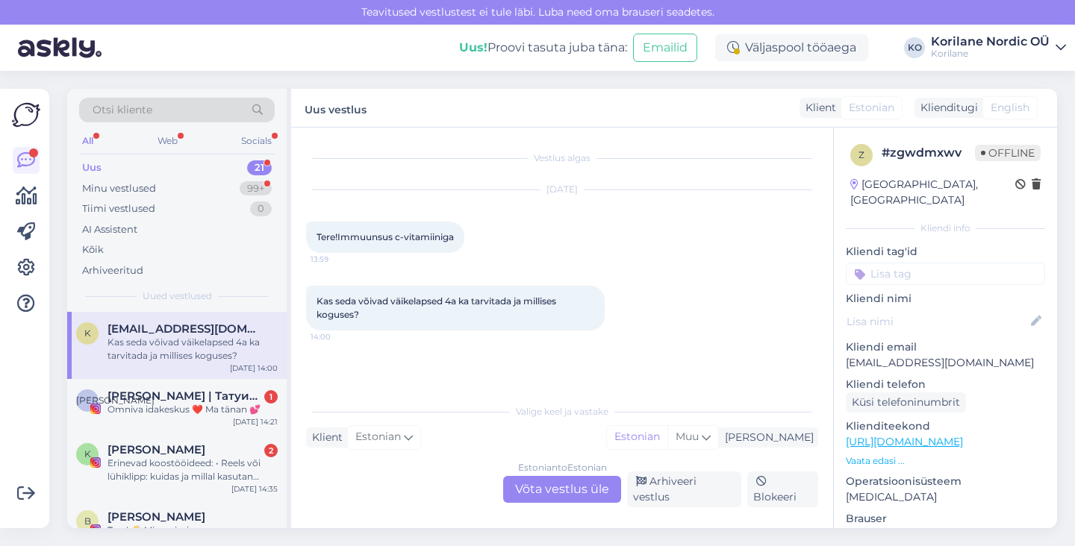
click at [548, 493] on div "Estonian to Estonian Võta vestlus üle" at bounding box center [562, 489] width 118 height 27
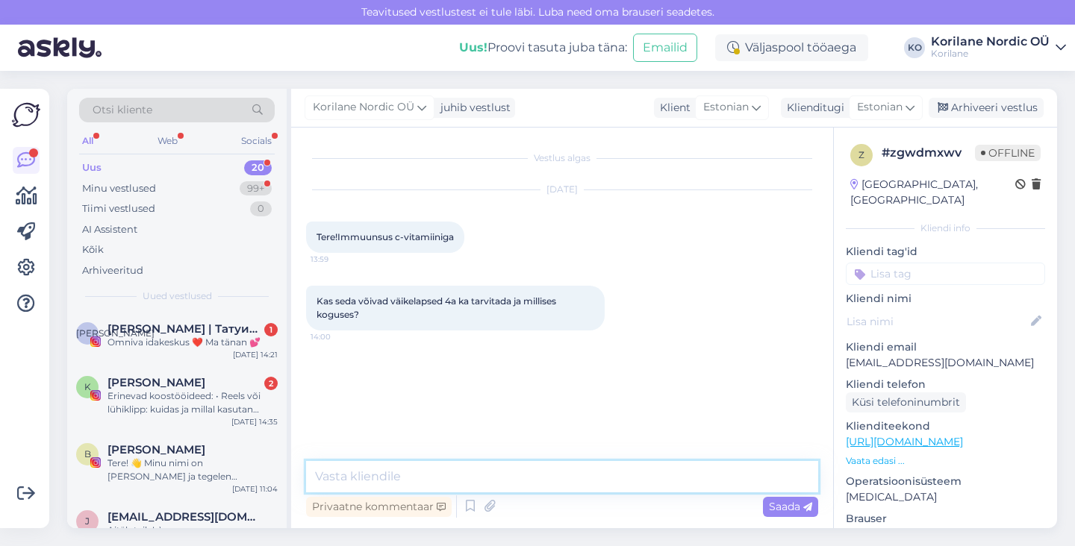
click at [435, 479] on textarea at bounding box center [562, 476] width 512 height 31
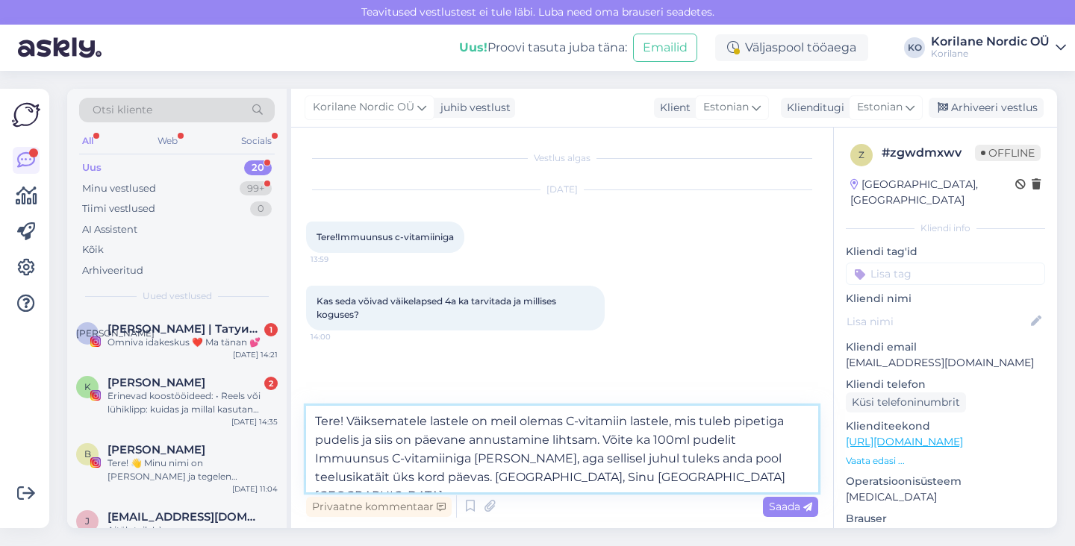
type textarea "Tere! Väiksematele lastele on meil olemas C-vitamiin lastele, mis tuleb pipetig…"
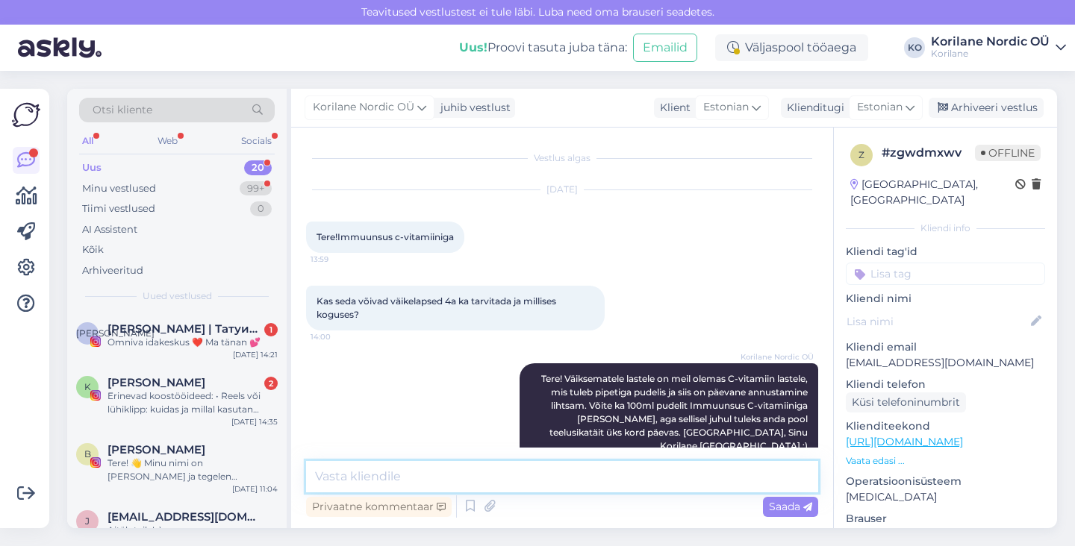
scroll to position [17, 0]
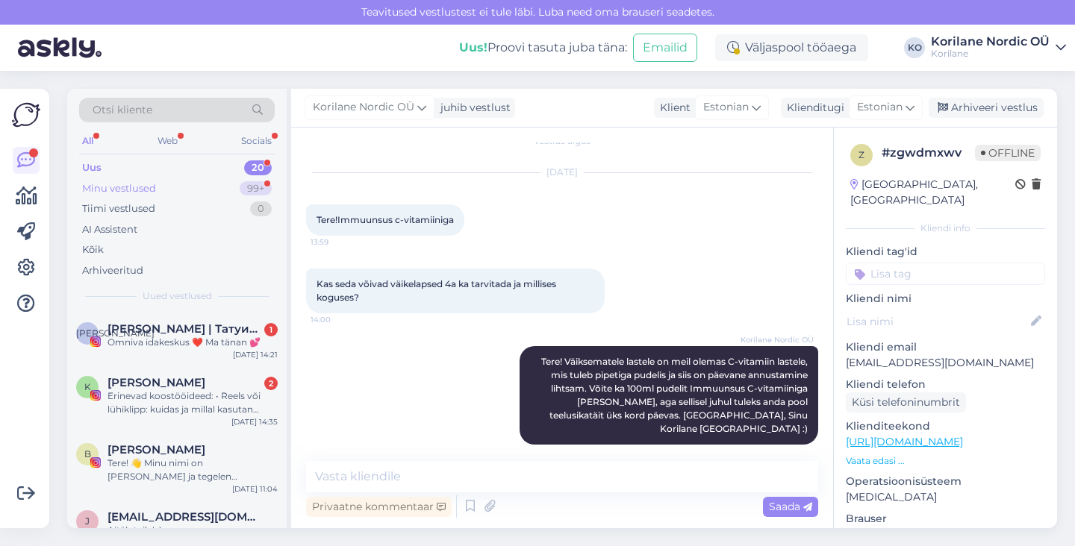
click at [146, 184] on div "Minu vestlused" at bounding box center [119, 188] width 74 height 15
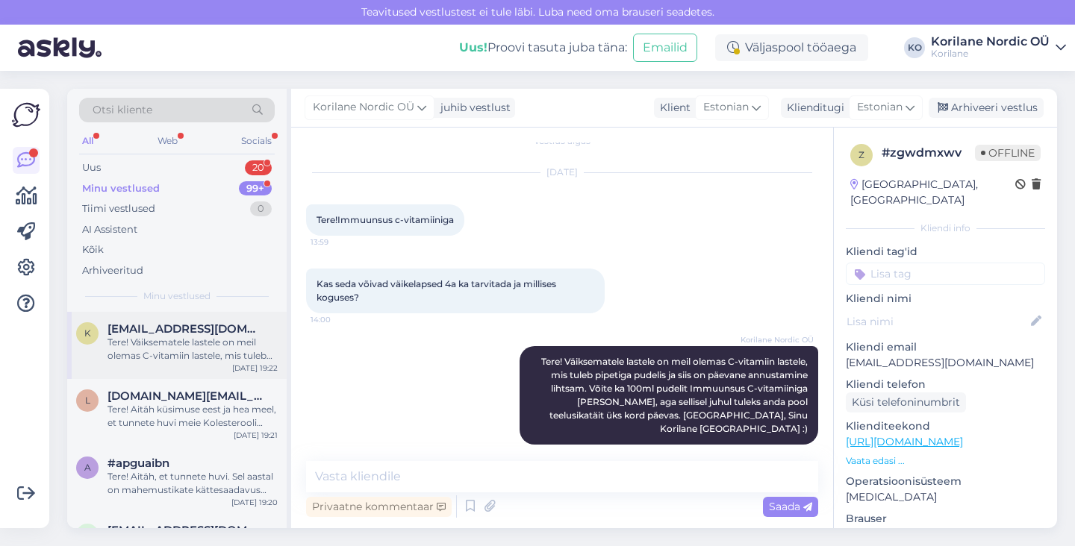
click at [149, 343] on div "Tere! Väiksematele lastele on meil olemas C-vitamiin lastele, mis tuleb pipetig…" at bounding box center [193, 349] width 170 height 27
click at [205, 396] on div "[DOMAIN_NAME][EMAIL_ADDRESS][DOMAIN_NAME]" at bounding box center [193, 396] width 170 height 13
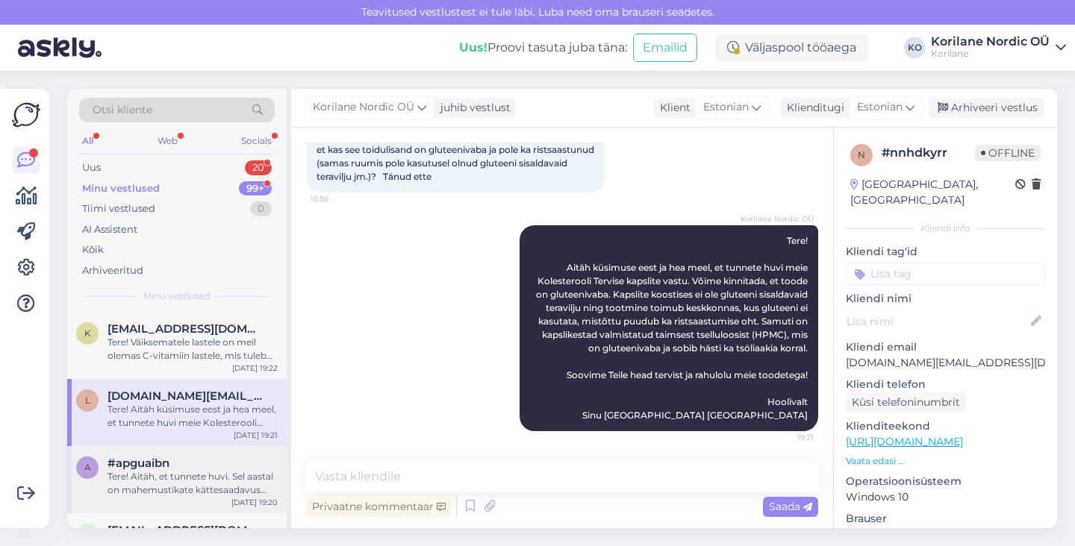
click at [184, 470] on div "Tere! Aitäh, et tunnete huvi. Sel aastal on mahemustikate kättesaadavus väga ke…" at bounding box center [193, 483] width 170 height 27
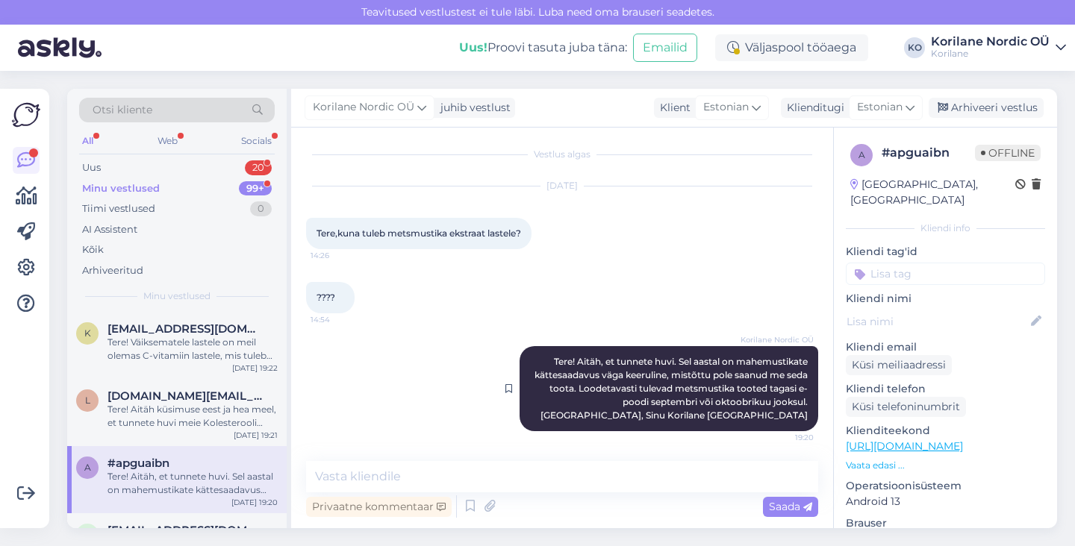
click at [576, 374] on span "Tere! Aitäh, et tunnete huvi. Sel aastal on mahemustikate kättesaadavus väga ke…" at bounding box center [672, 388] width 275 height 65
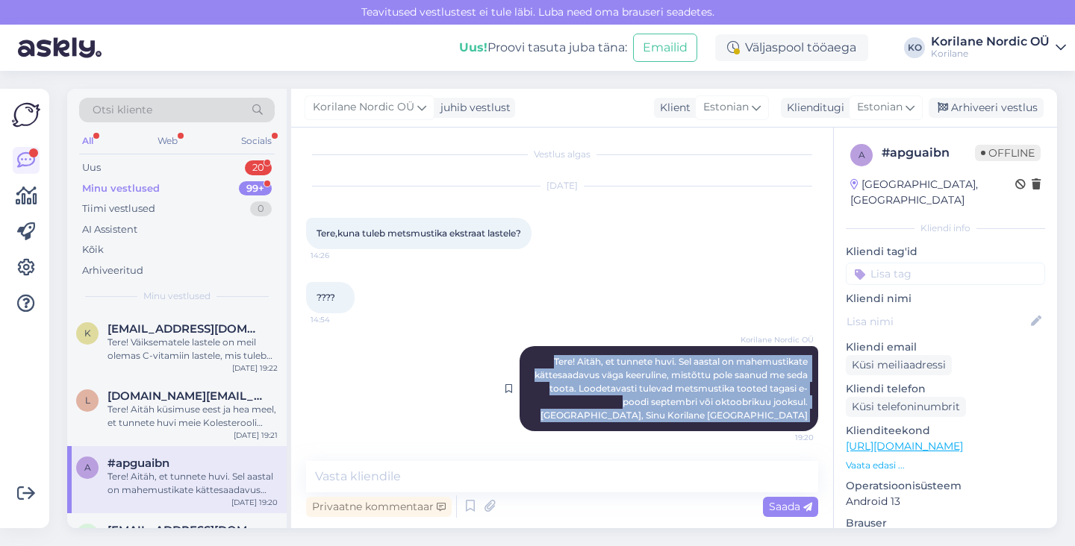
click at [576, 374] on span "Tere! Aitäh, et tunnete huvi. Sel aastal on mahemustikate kättesaadavus väga ke…" at bounding box center [672, 388] width 275 height 65
copy div "Tere! Aitäh, et tunnete huvi. Sel aastal on mahemustikate kättesaadavus väga ke…"
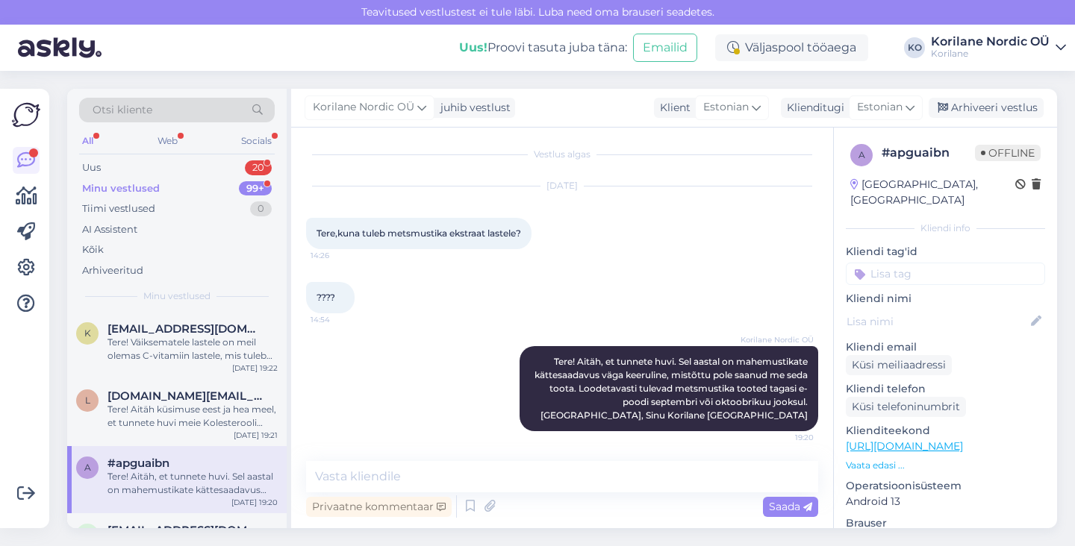
click at [619, 220] on div "[DATE] Tere,kuna tuleb metsmustika ekstraat lastele? 14:26" at bounding box center [562, 218] width 512 height 96
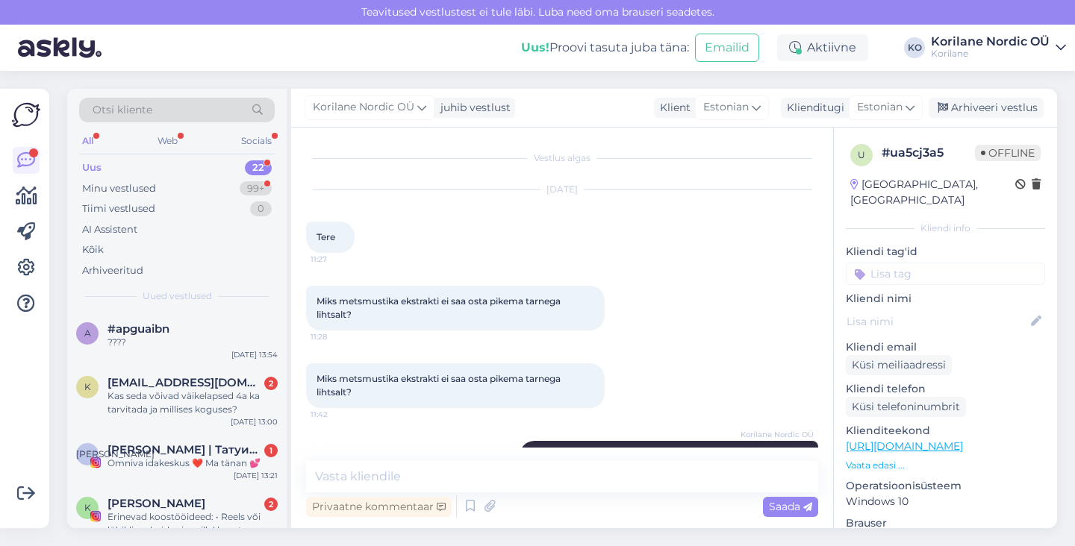
scroll to position [270, 0]
